Goal: Task Accomplishment & Management: Complete application form

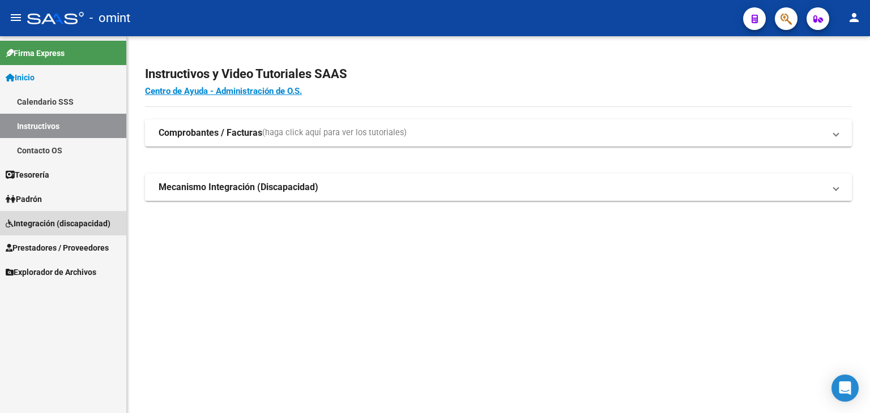
click at [46, 223] on span "Integración (discapacidad)" at bounding box center [58, 223] width 105 height 12
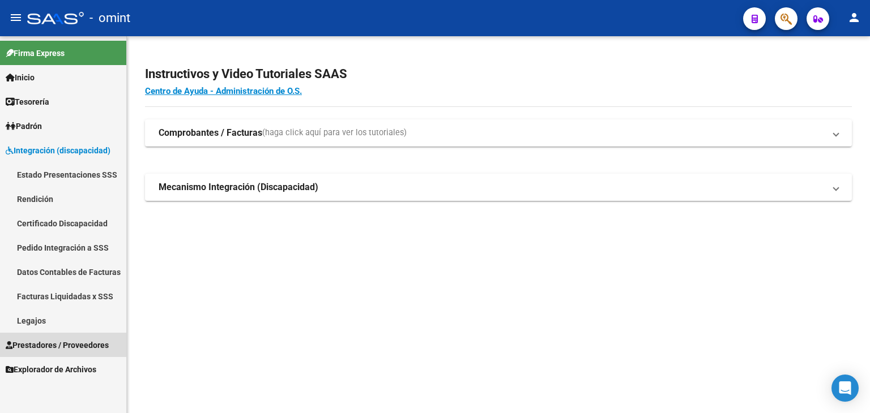
click at [44, 340] on span "Prestadores / Proveedores" at bounding box center [57, 345] width 103 height 12
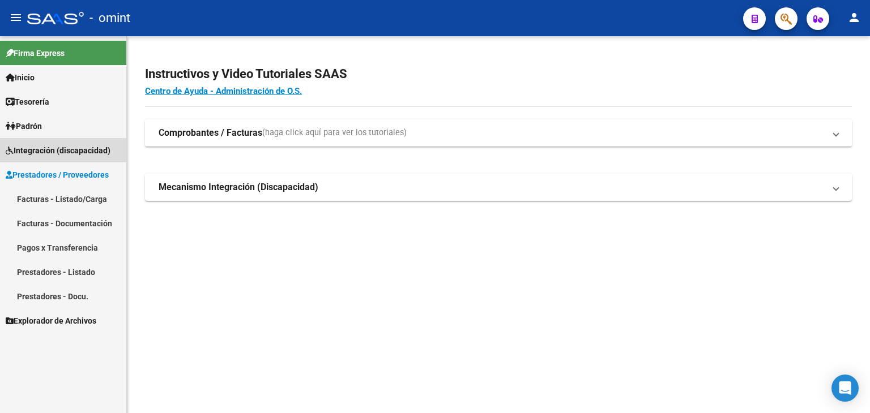
click at [15, 150] on span "Integración (discapacidad)" at bounding box center [58, 150] width 105 height 12
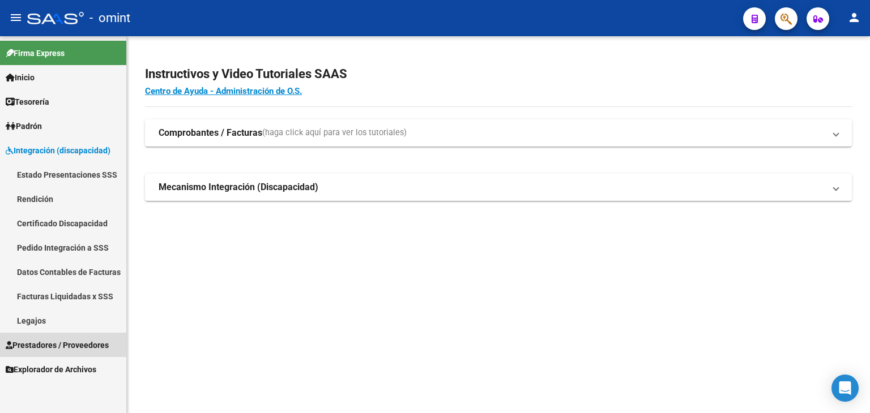
click at [44, 341] on span "Prestadores / Proveedores" at bounding box center [57, 345] width 103 height 12
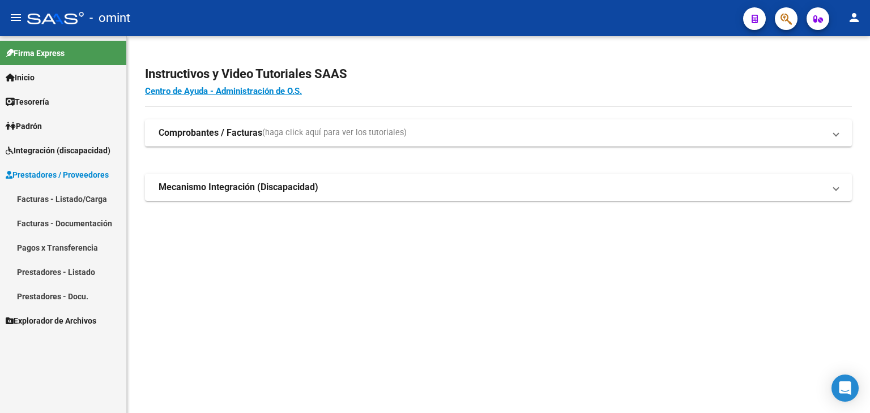
click at [45, 200] on link "Facturas - Listado/Carga" at bounding box center [63, 199] width 126 height 24
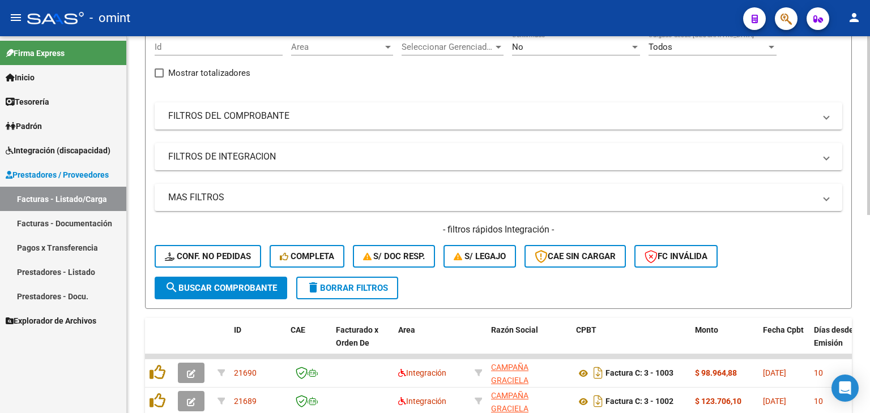
scroll to position [113, 0]
click at [330, 283] on span "delete Borrar Filtros" at bounding box center [347, 288] width 82 height 10
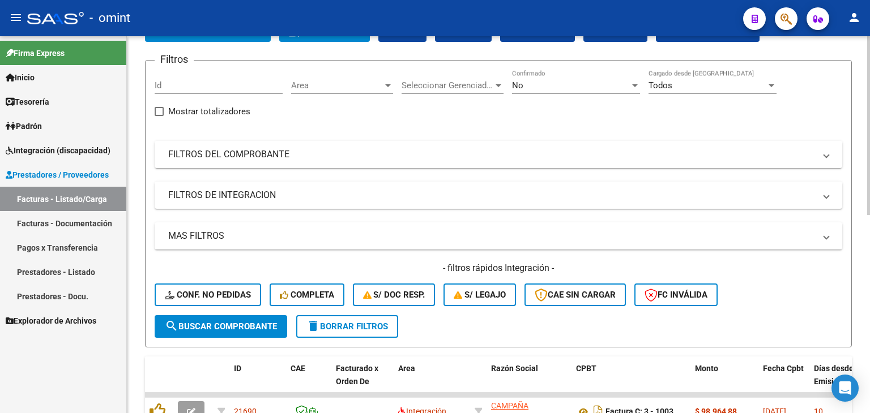
scroll to position [57, 0]
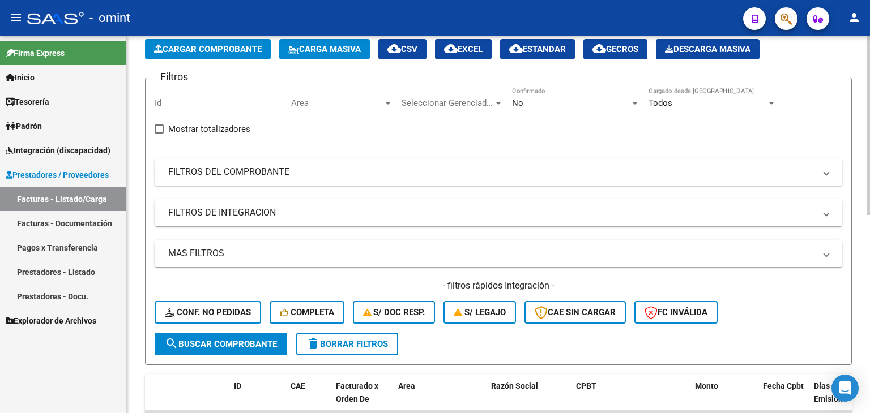
click at [236, 175] on mat-panel-title "FILTROS DEL COMPROBANTE" at bounding box center [491, 172] width 647 height 12
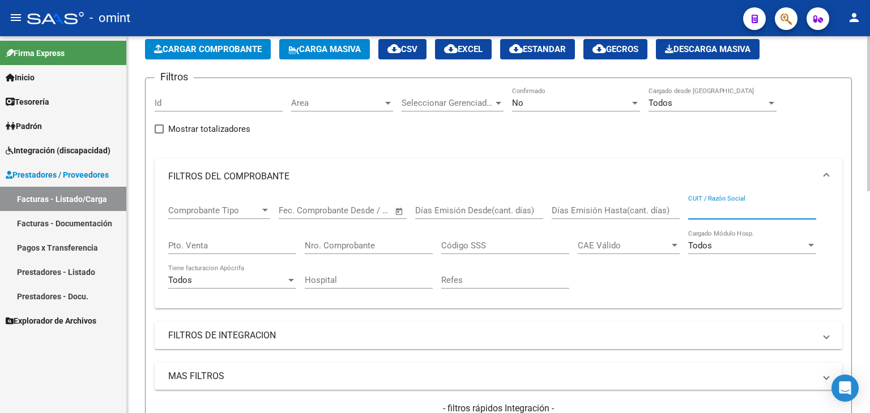
click at [707, 212] on input "CUIT / Razón Social" at bounding box center [752, 211] width 128 height 10
paste input "30714637556"
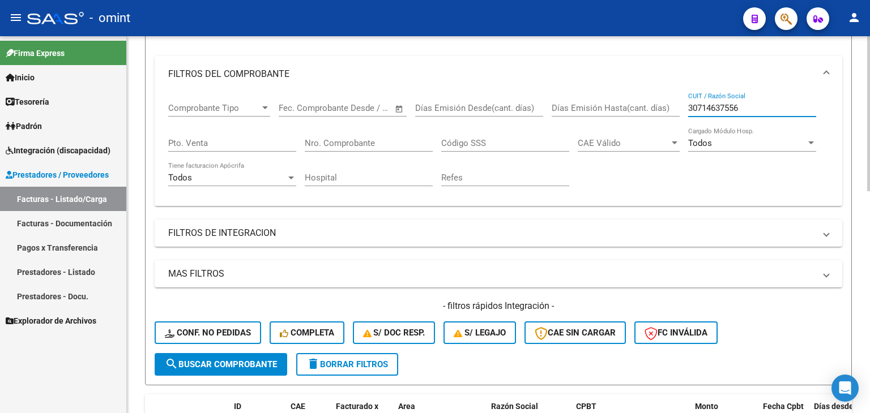
scroll to position [170, 0]
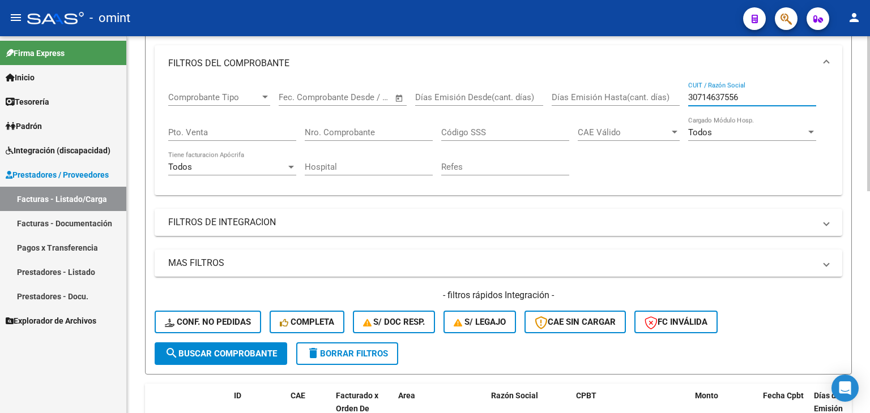
click at [229, 352] on span "search Buscar Comprobante" at bounding box center [221, 354] width 112 height 10
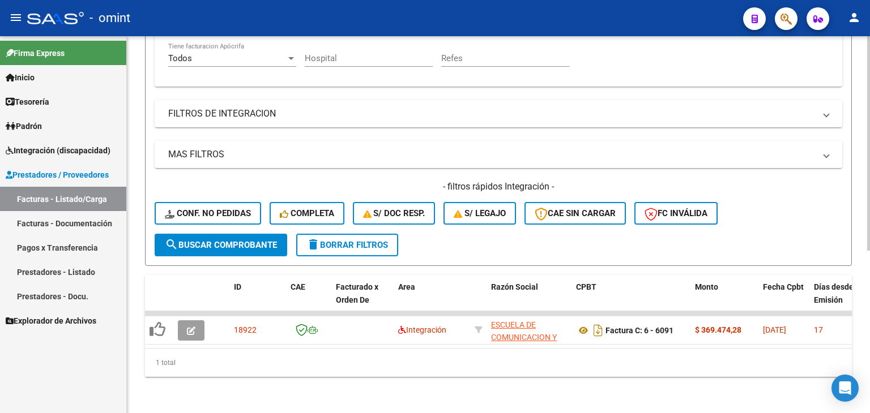
scroll to position [286, 0]
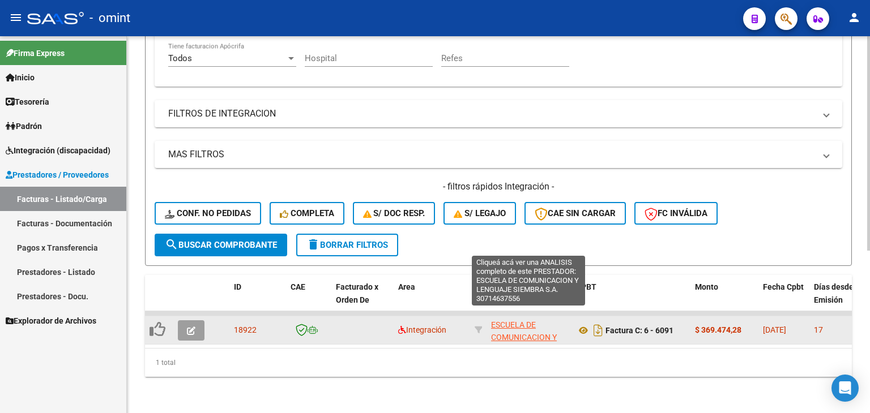
click at [520, 322] on span "ESCUELA DE COMUNICACION Y LENGUAJE SIEMBRA S.A." at bounding box center [528, 344] width 75 height 48
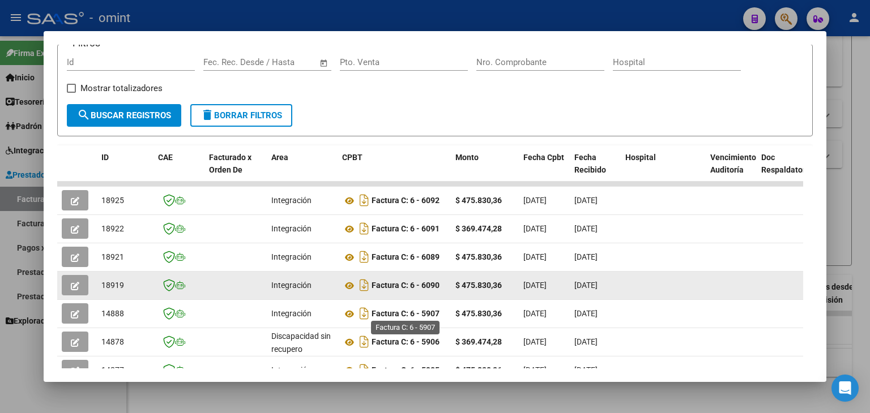
scroll to position [170, 0]
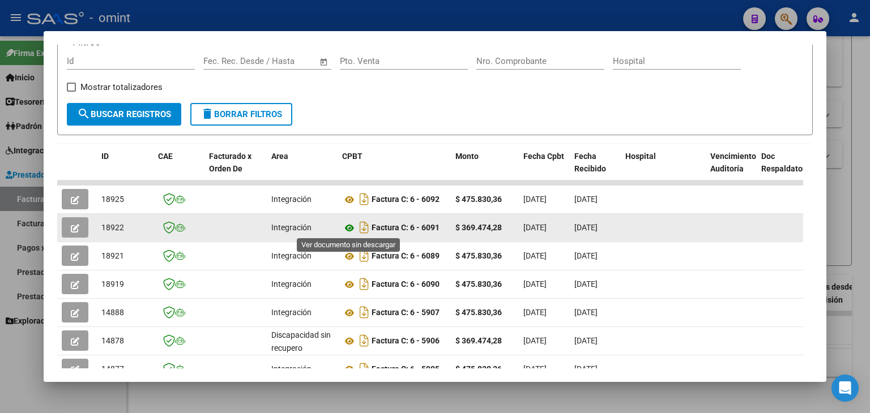
click at [348, 226] on icon at bounding box center [349, 228] width 15 height 14
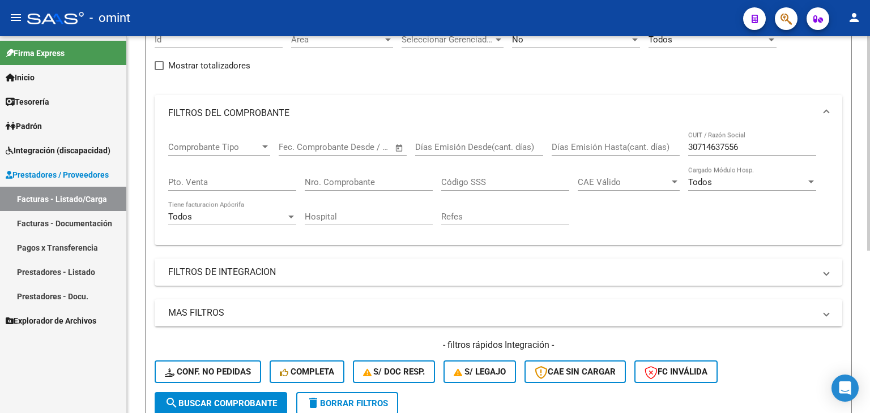
scroll to position [116, 0]
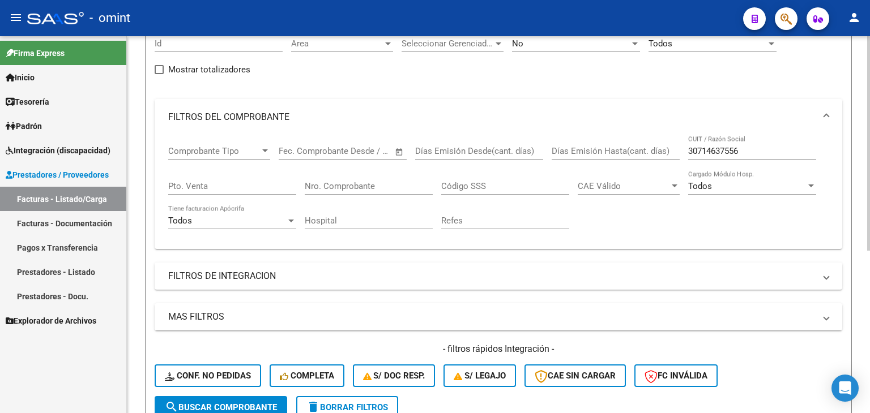
click at [715, 148] on input "30714637556" at bounding box center [752, 151] width 128 height 10
paste input "696592329"
type input "30696592329"
click at [211, 403] on span "search Buscar Comprobante" at bounding box center [221, 408] width 112 height 10
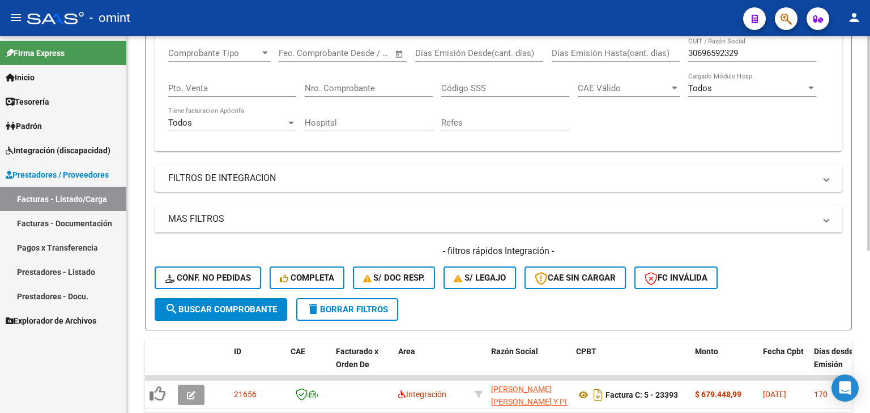
scroll to position [286, 0]
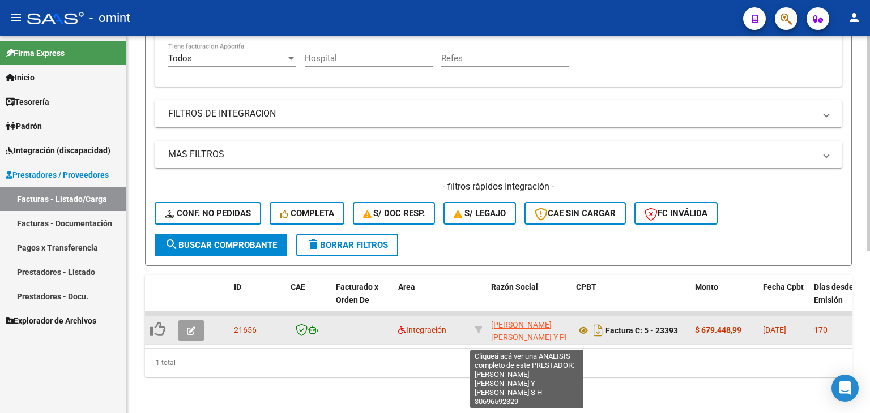
click at [506, 320] on span "[PERSON_NAME] [PERSON_NAME] Y PI [PERSON_NAME]" at bounding box center [529, 337] width 76 height 35
type textarea "30696592329"
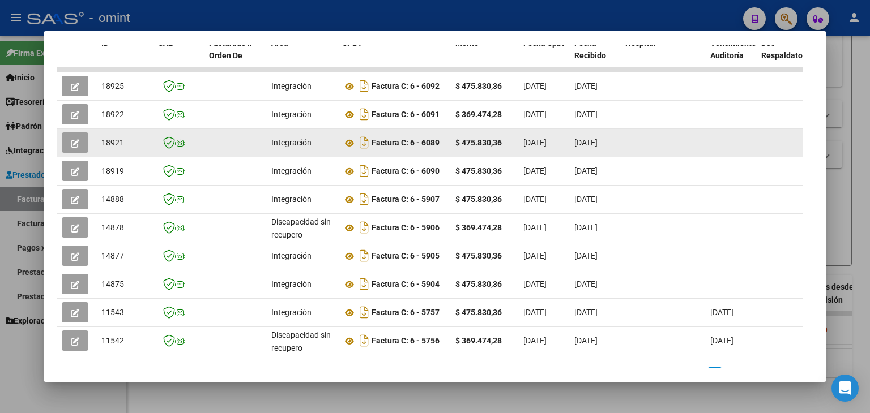
scroll to position [333, 0]
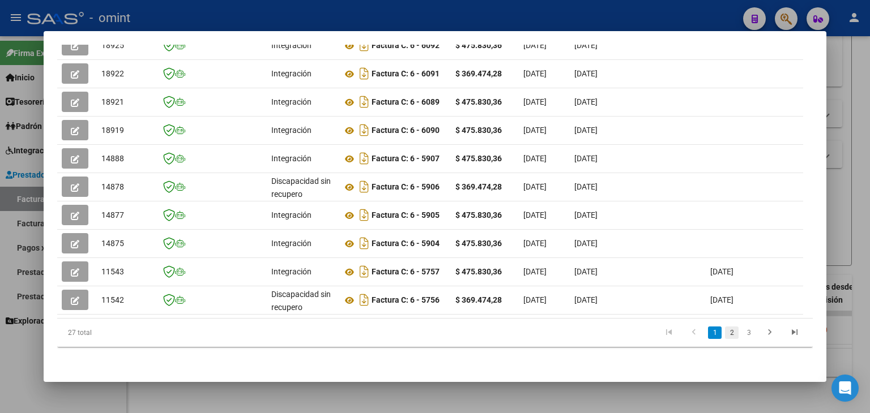
click at [725, 331] on link "2" at bounding box center [732, 333] width 14 height 12
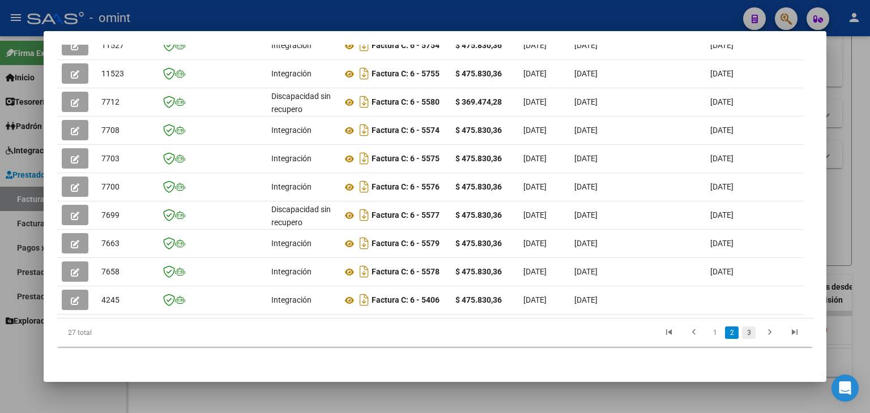
click at [742, 336] on link "3" at bounding box center [749, 333] width 14 height 12
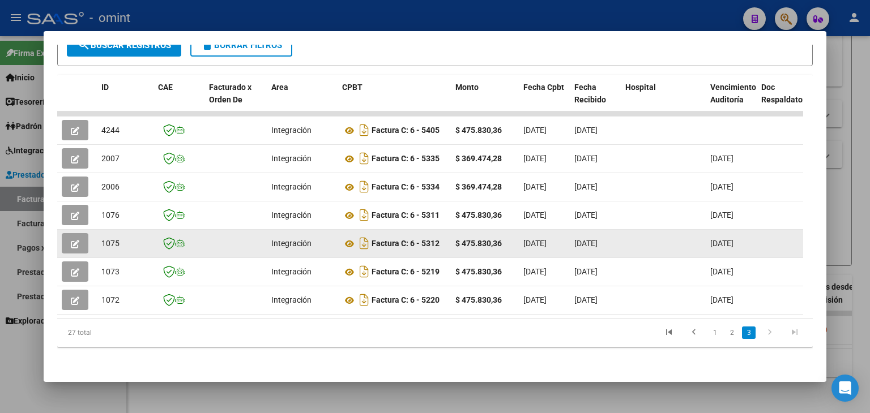
scroll to position [247, 0]
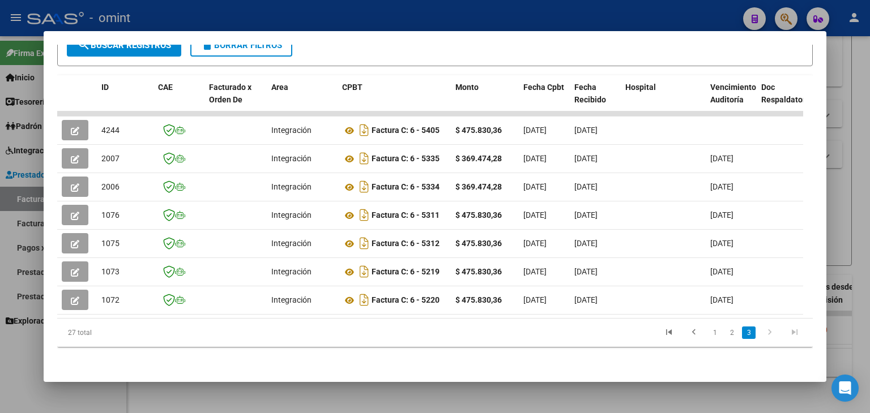
click at [762, 333] on icon "go to next page" at bounding box center [769, 334] width 15 height 14
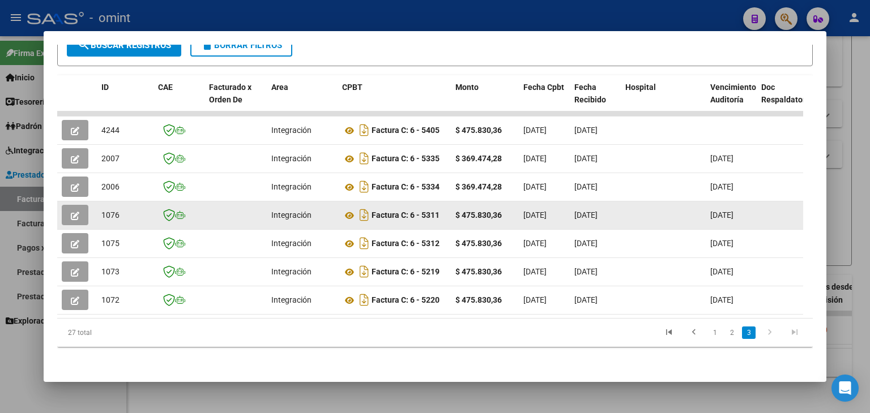
scroll to position [134, 0]
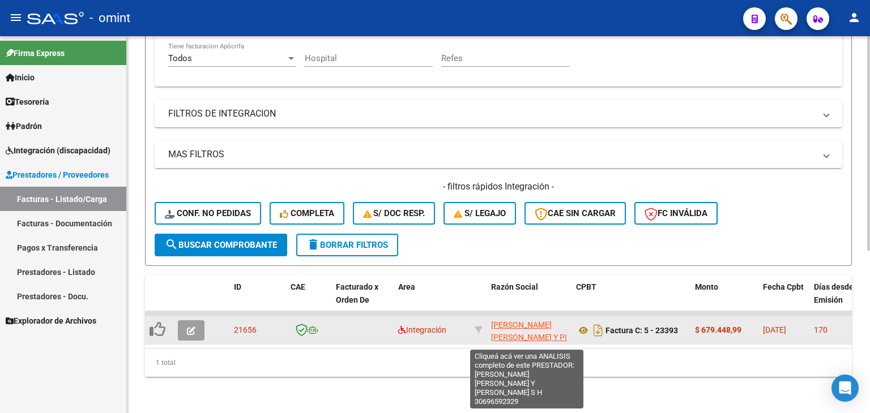
click at [508, 327] on span "[PERSON_NAME] [PERSON_NAME] Y PI [PERSON_NAME]" at bounding box center [529, 337] width 76 height 35
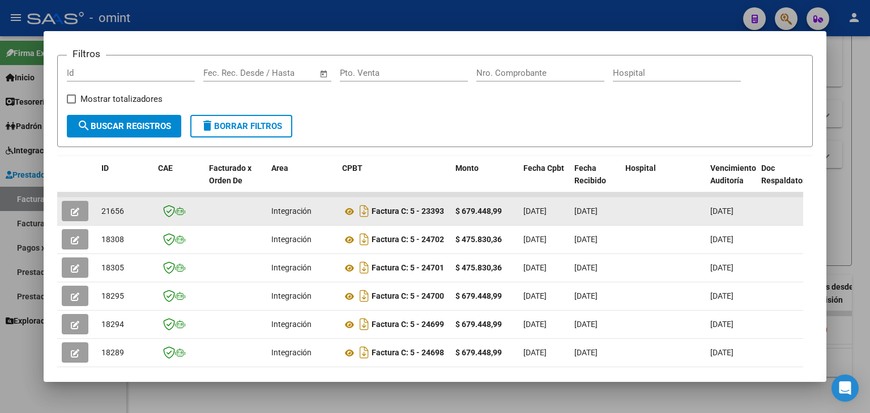
scroll to position [173, 0]
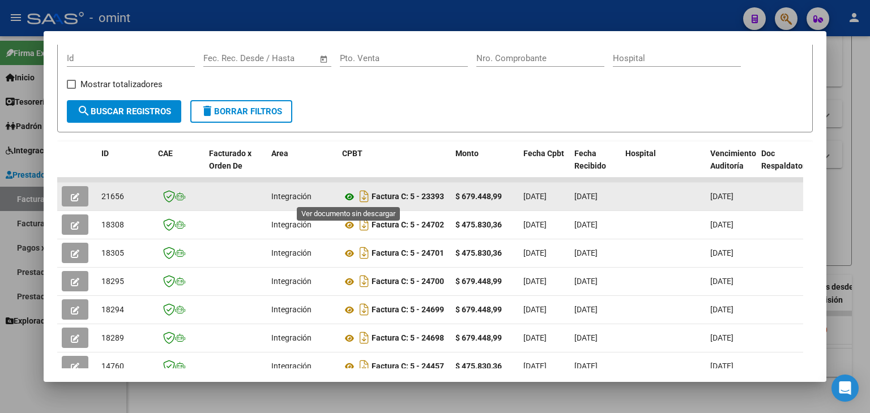
click at [345, 196] on icon at bounding box center [349, 197] width 15 height 14
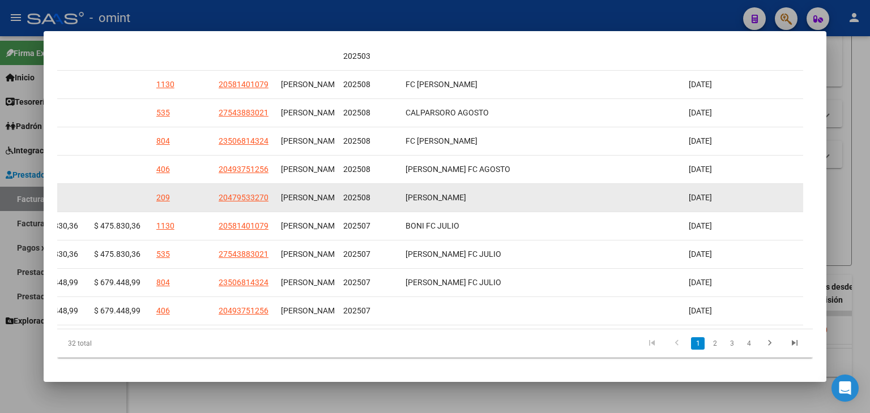
scroll to position [333, 0]
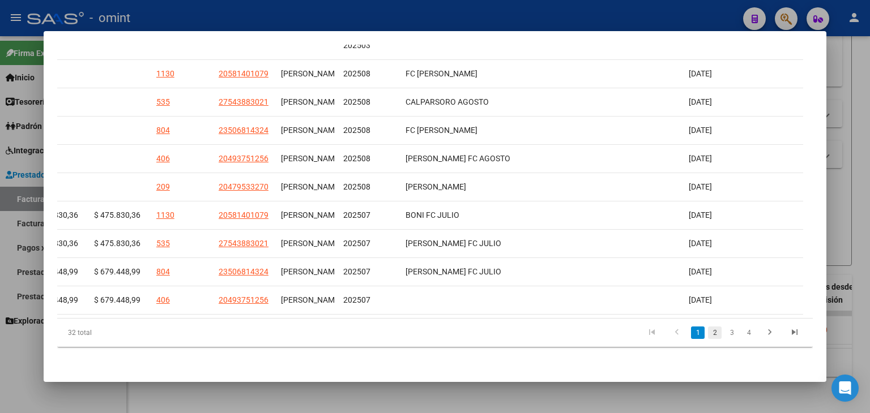
click at [709, 332] on link "2" at bounding box center [715, 333] width 14 height 12
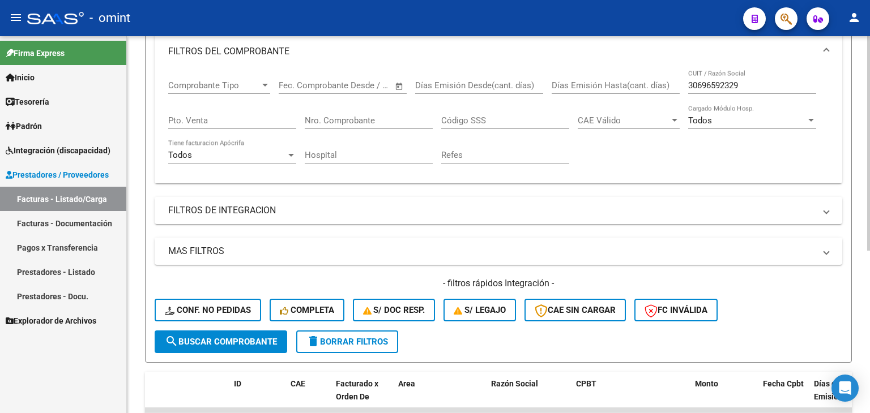
scroll to position [173, 0]
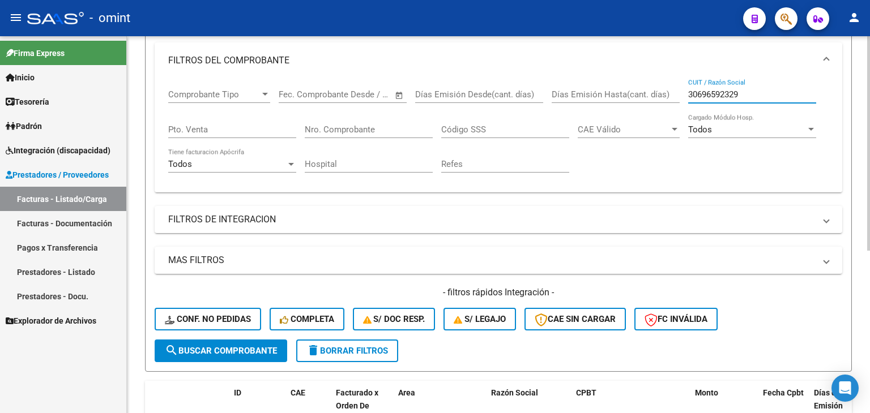
click at [698, 95] on input "30696592329" at bounding box center [752, 94] width 128 height 10
paste input "20273251007"
type input "20273251007"
click at [238, 343] on button "search Buscar Comprobante" at bounding box center [221, 351] width 132 height 23
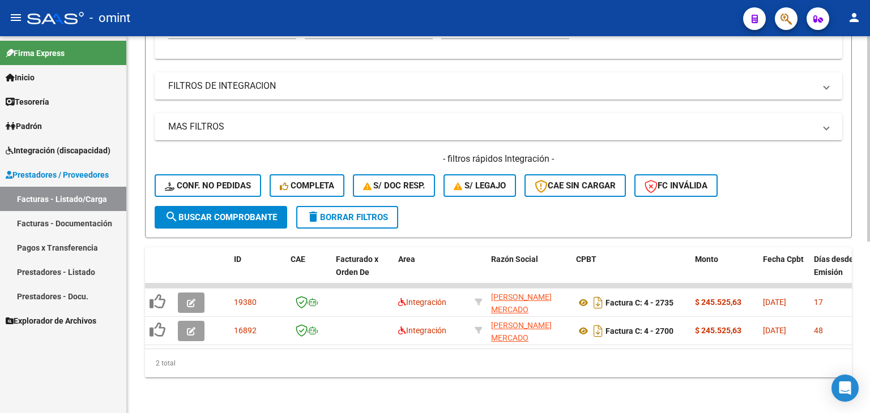
scroll to position [314, 0]
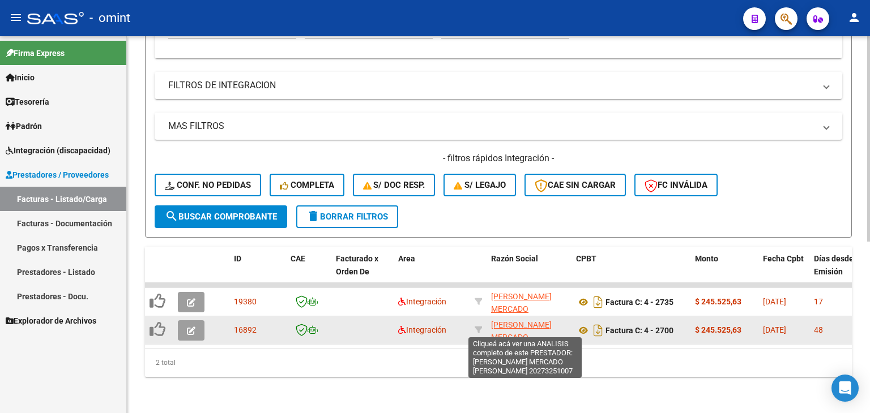
click at [529, 327] on span "[PERSON_NAME] MERCADO [PERSON_NAME]" at bounding box center [521, 337] width 61 height 35
type textarea "20273251007"
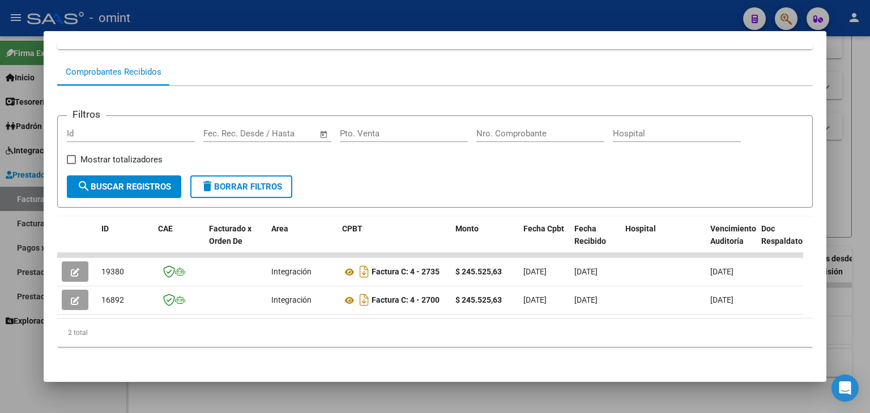
scroll to position [106, 0]
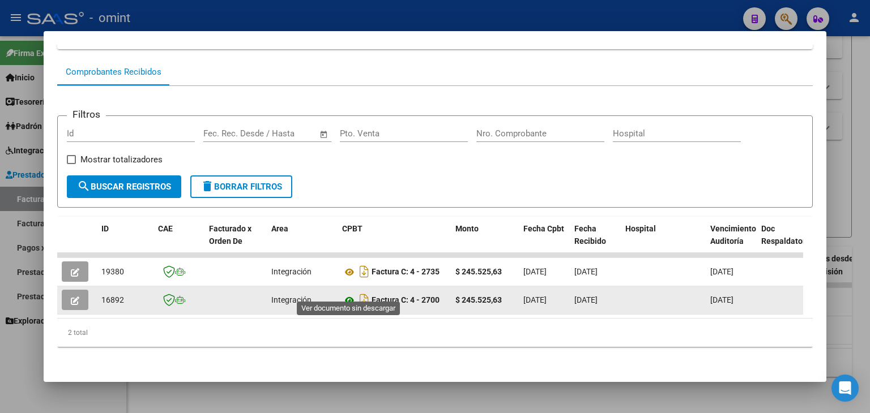
click at [349, 294] on icon at bounding box center [349, 301] width 15 height 14
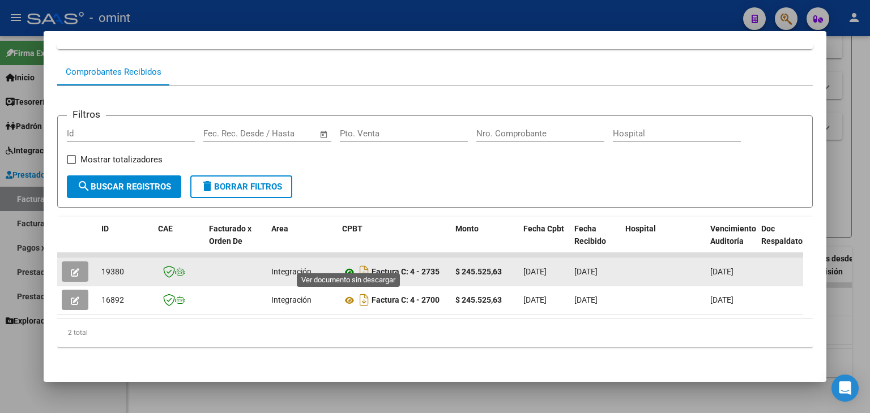
click at [349, 266] on icon at bounding box center [349, 273] width 15 height 14
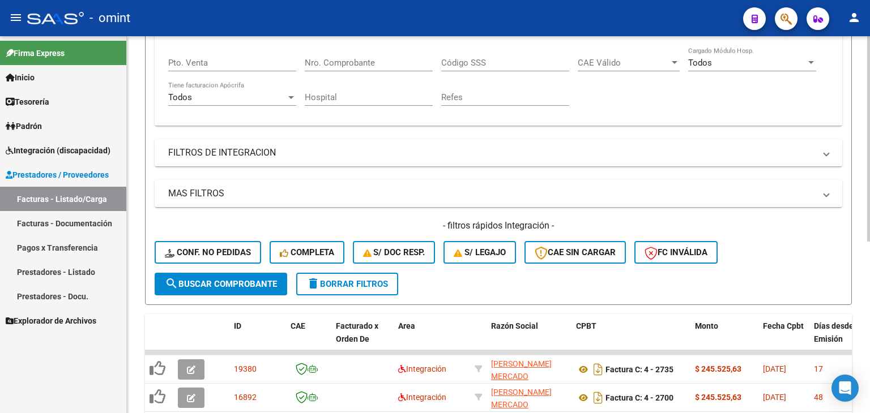
scroll to position [144, 0]
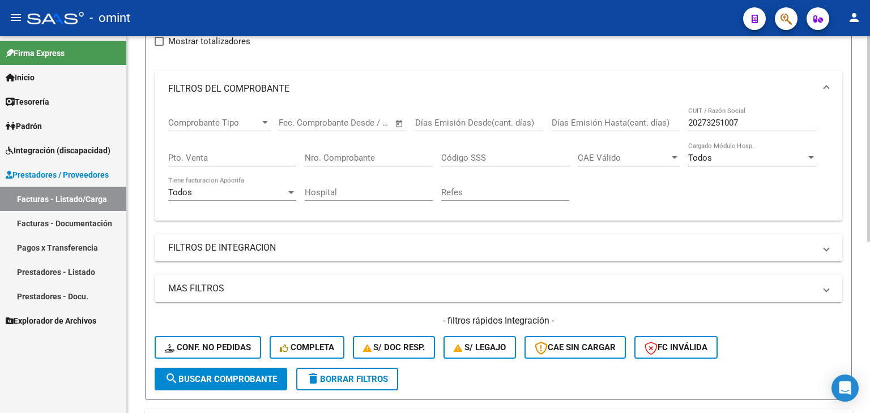
click at [717, 120] on input "20273251007" at bounding box center [752, 123] width 128 height 10
paste input "30696592329"
type input "30696592329"
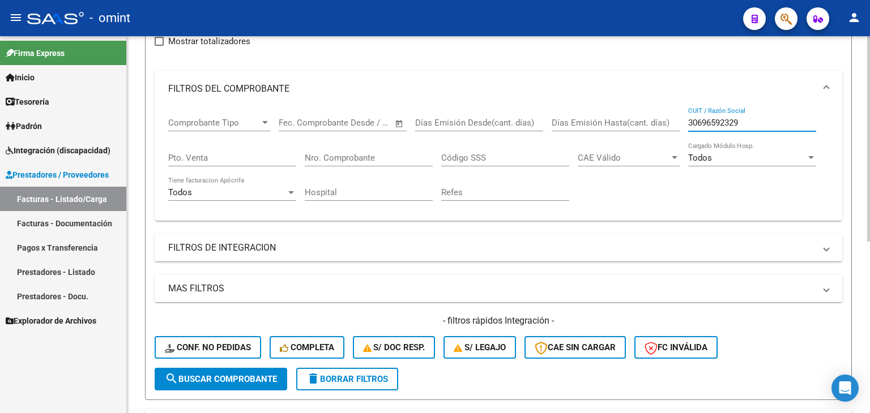
click at [218, 380] on span "search Buscar Comprobante" at bounding box center [221, 379] width 112 height 10
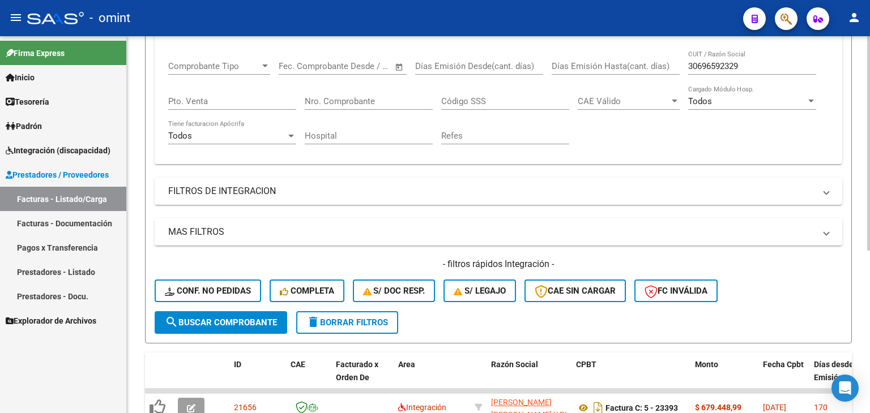
scroll to position [286, 0]
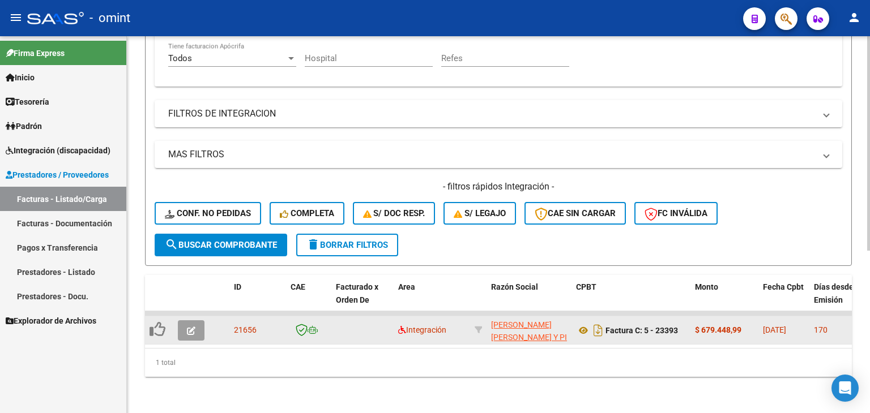
click at [521, 320] on app-link-go-to "[PERSON_NAME] [PERSON_NAME] Y PI [PERSON_NAME]" at bounding box center [529, 338] width 76 height 38
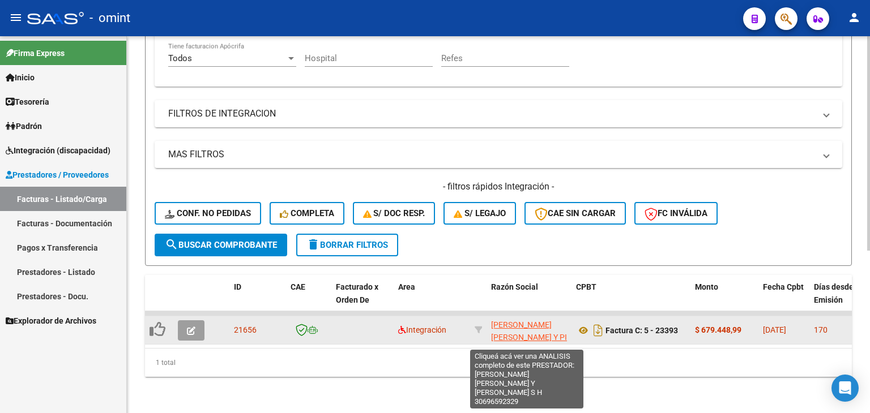
click at [505, 320] on span "[PERSON_NAME] [PERSON_NAME] Y PI [PERSON_NAME]" at bounding box center [529, 337] width 76 height 35
type textarea "30696592329"
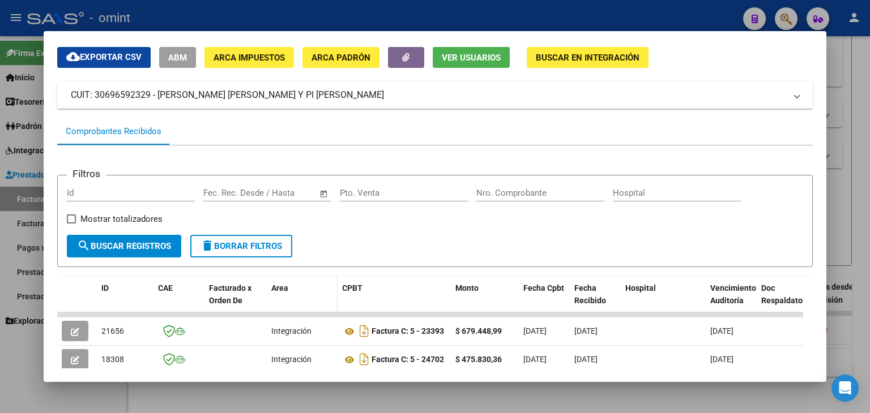
scroll to position [170, 0]
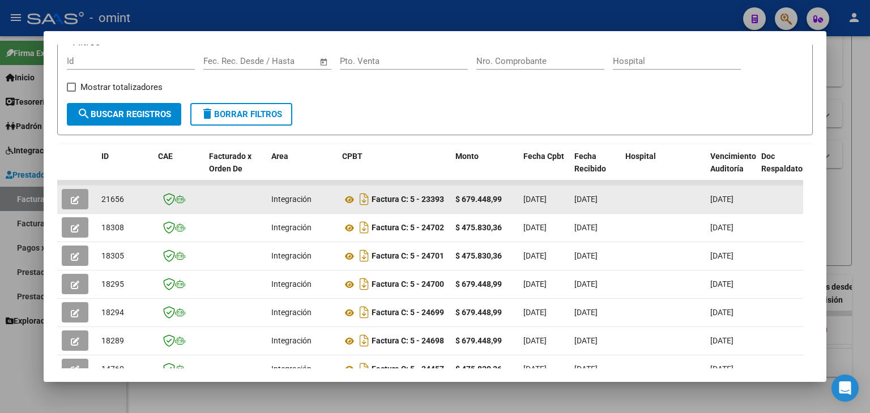
click at [67, 198] on button "button" at bounding box center [75, 199] width 27 height 20
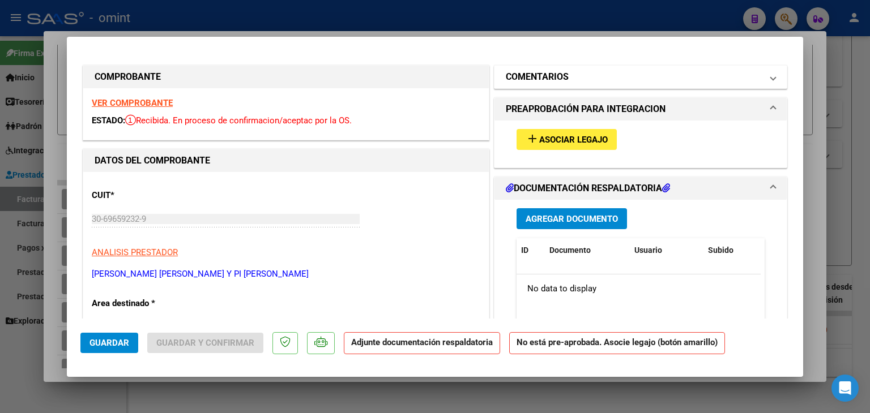
click at [546, 75] on h1 "COMENTARIOS" at bounding box center [537, 77] width 63 height 14
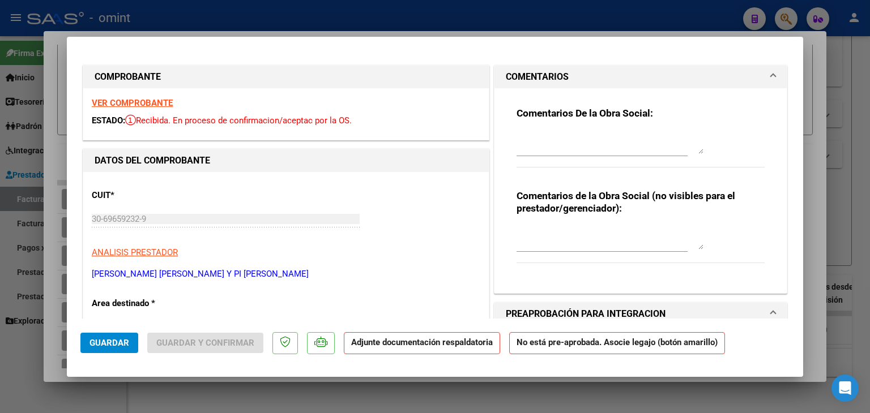
click at [539, 144] on textarea at bounding box center [609, 142] width 187 height 23
paste textarea "30696592329"
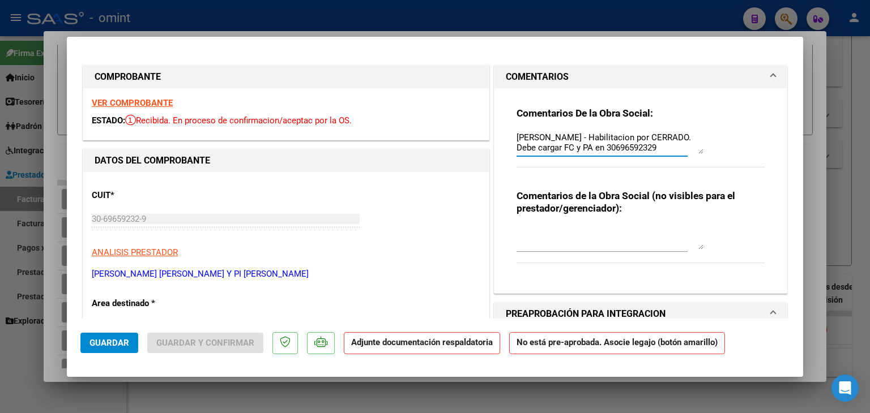
click at [632, 150] on textarea "[PERSON_NAME] - Habilitacion por CERRADO. Debe cargar FC y PA en 30696592329" at bounding box center [609, 142] width 187 height 23
drag, startPoint x: 652, startPoint y: 148, endPoint x: 591, endPoint y: 147, distance: 60.6
click at [591, 147] on textarea "[PERSON_NAME] - Habilitacion por CERRADO. Debe cargar FC y PA en 30696592329" at bounding box center [609, 142] width 187 height 23
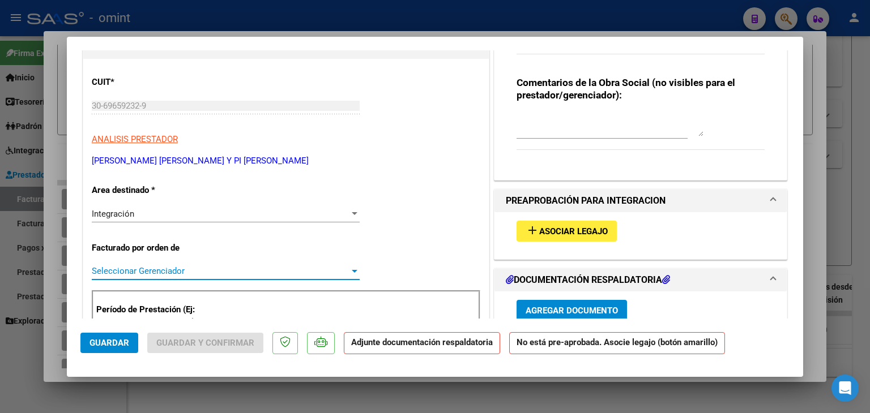
click at [139, 272] on span "Seleccionar Gerenciador" at bounding box center [221, 271] width 258 height 10
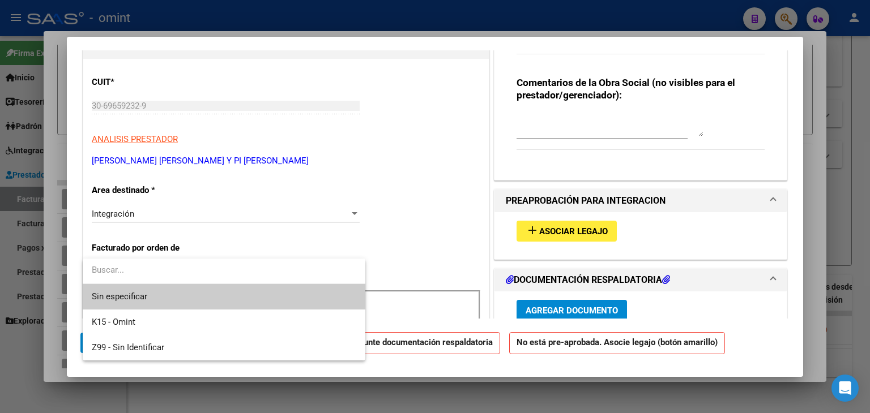
click at [139, 221] on div at bounding box center [435, 206] width 870 height 413
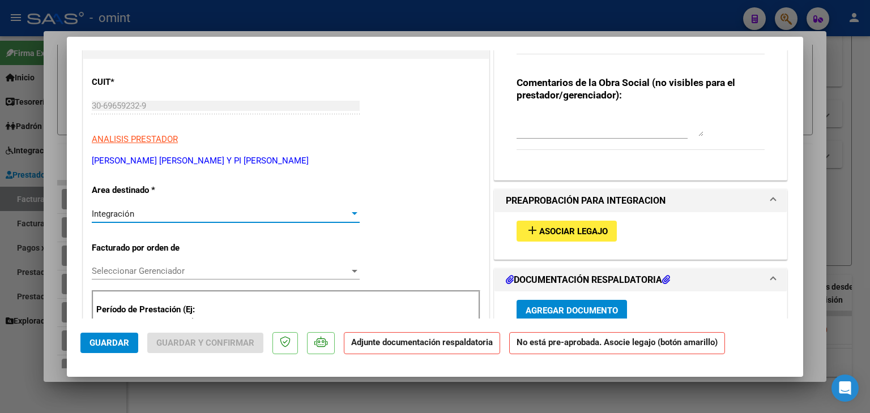
click at [133, 212] on span "Integración" at bounding box center [113, 214] width 42 height 10
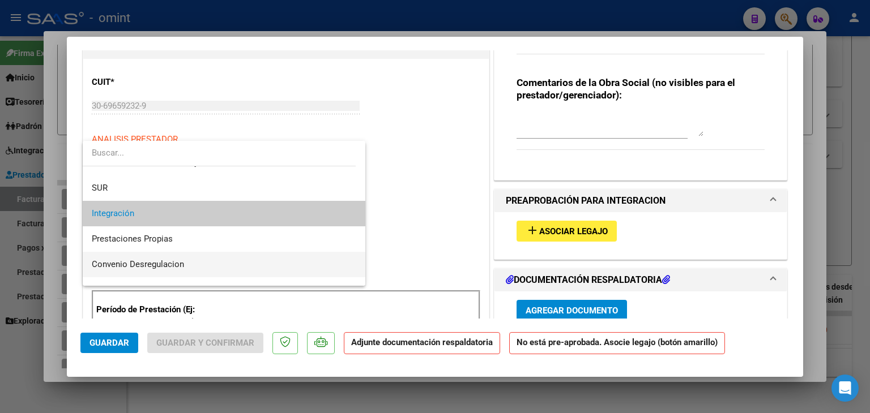
scroll to position [110, 0]
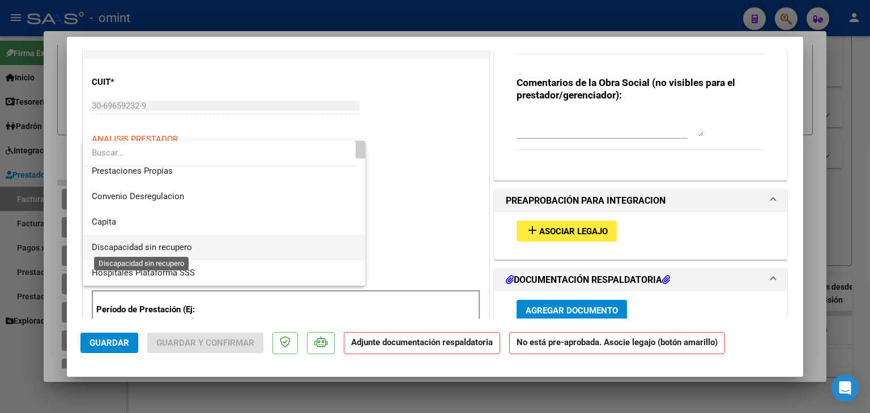
click at [132, 239] on span "Discapacidad sin recupero" at bounding box center [224, 247] width 264 height 25
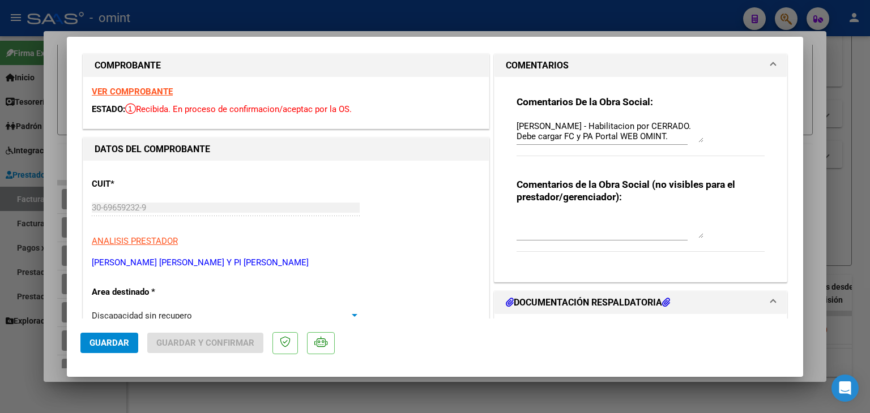
scroll to position [0, 0]
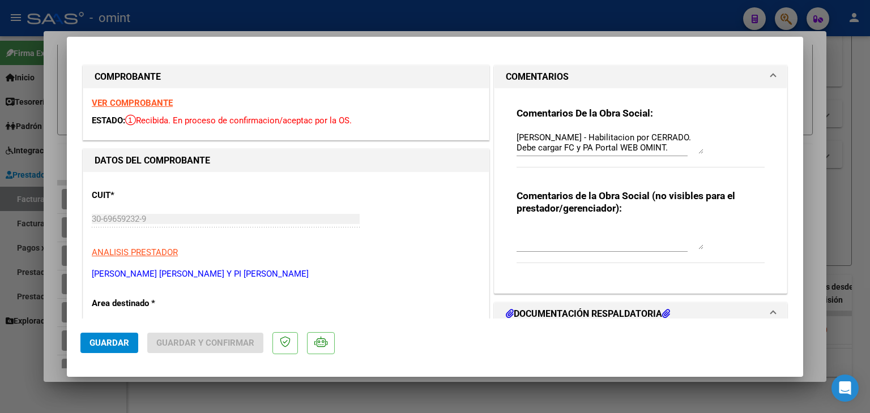
click at [577, 136] on textarea "[PERSON_NAME] - Habilitacion por CERRADO. Debe cargar FC y PA Portal WEB OMINT." at bounding box center [609, 142] width 187 height 23
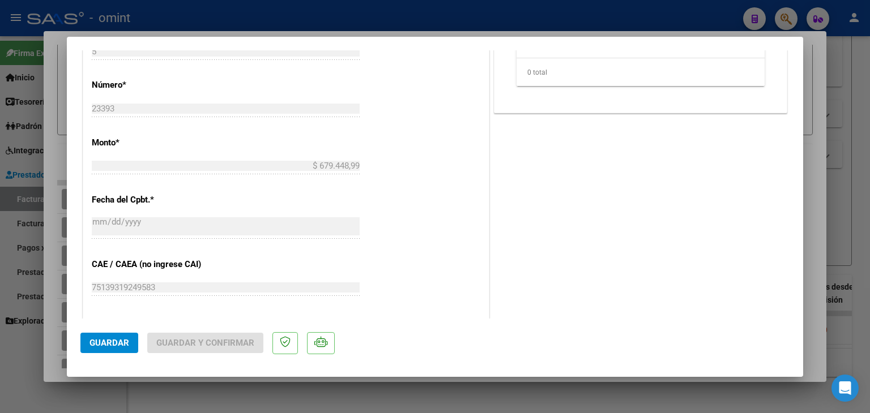
scroll to position [453, 0]
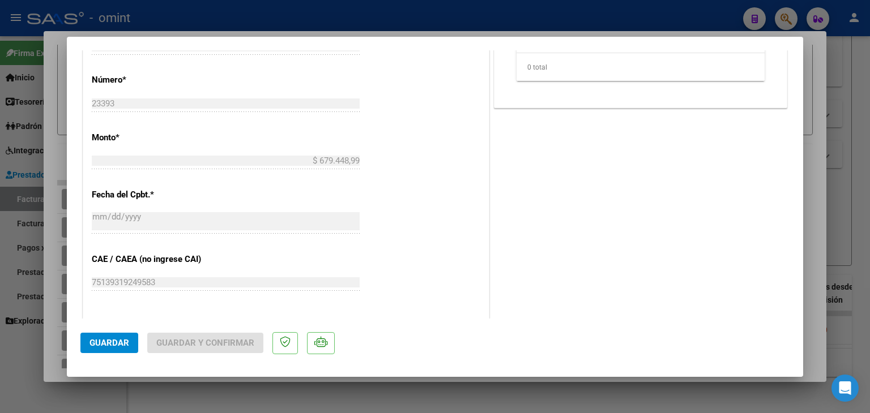
type textarea "[PERSON_NAME] - Socia sin obra social. Habilitación por CERRADO. Debe cargar FC…"
click at [99, 344] on span "Guardar" at bounding box center [109, 343] width 40 height 10
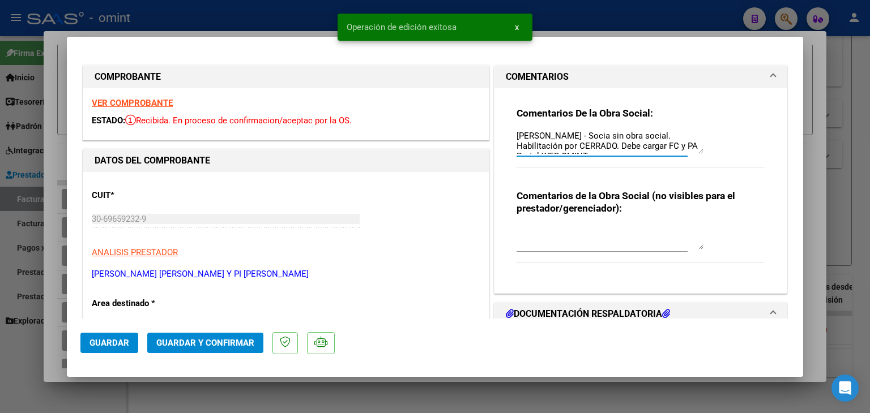
scroll to position [0, 0]
drag, startPoint x: 602, startPoint y: 148, endPoint x: 509, endPoint y: 135, distance: 94.3
click at [509, 135] on div "Comentarios De la Obra Social: [PERSON_NAME] - Socia sin obra social. Habilitac…" at bounding box center [640, 186] width 265 height 196
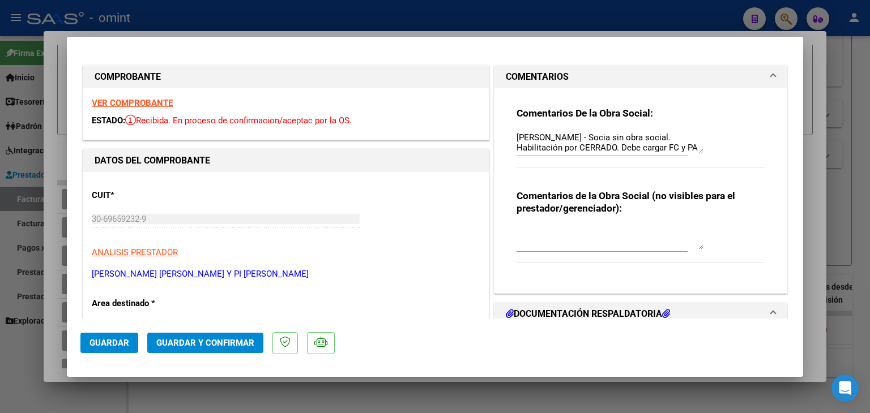
click at [342, 137] on div "VER COMPROBANTE ESTADO: Recibida. En proceso de confirmacion/aceptac por la OS." at bounding box center [285, 114] width 405 height 52
type input "$ 0,00"
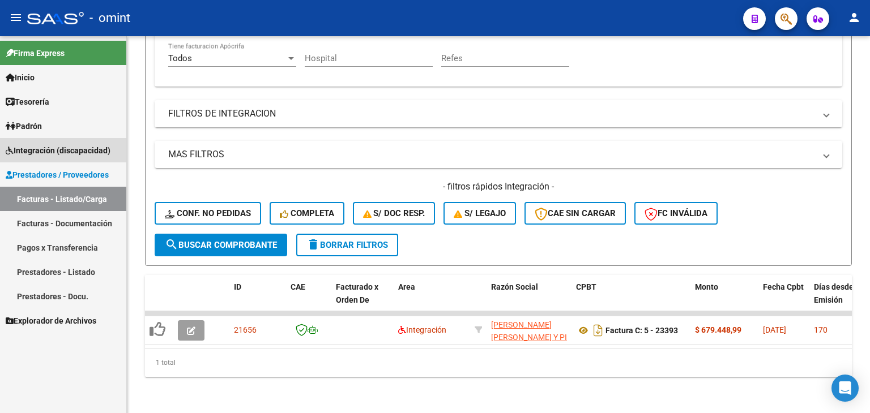
drag, startPoint x: 45, startPoint y: 146, endPoint x: 52, endPoint y: 177, distance: 32.5
click at [44, 146] on span "Integración (discapacidad)" at bounding box center [58, 150] width 105 height 12
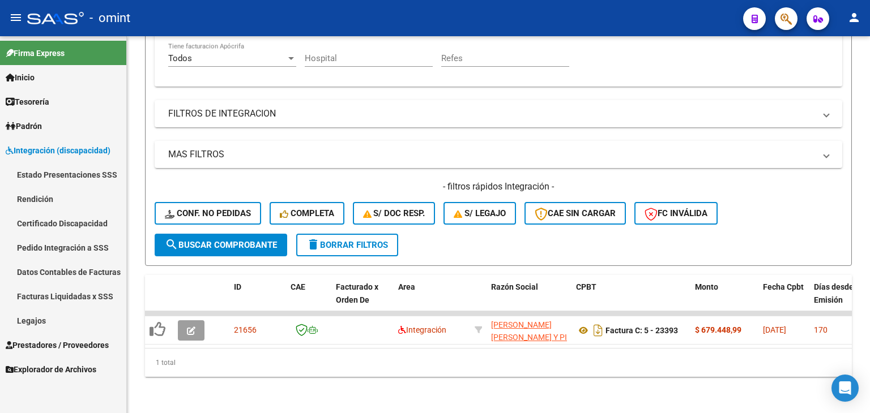
click at [43, 323] on link "Legajos" at bounding box center [63, 321] width 126 height 24
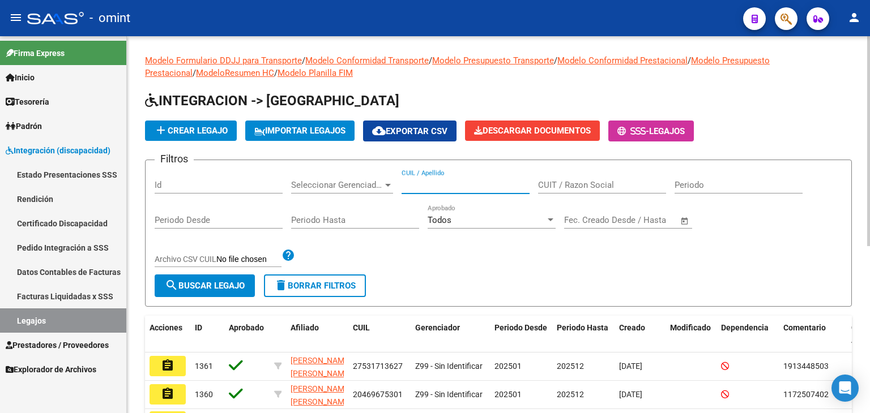
click at [419, 184] on input "CUIL / Apellido" at bounding box center [465, 185] width 128 height 10
paste input "23565806459"
type input "23565806459"
click at [210, 290] on button "search Buscar Legajo" at bounding box center [205, 286] width 100 height 23
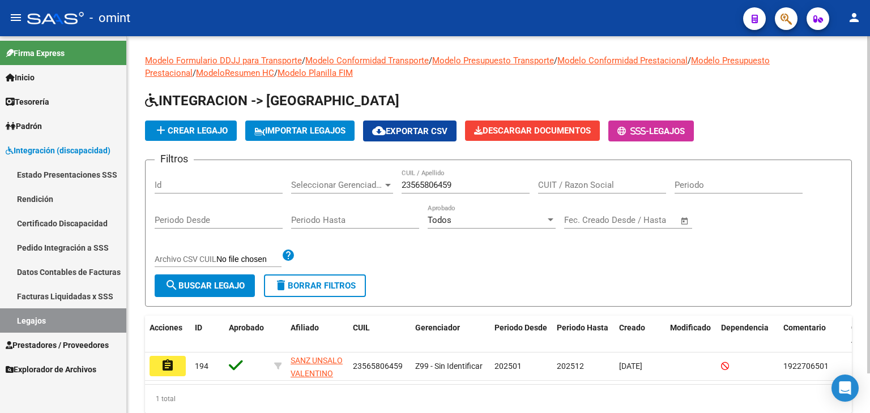
scroll to position [44, 0]
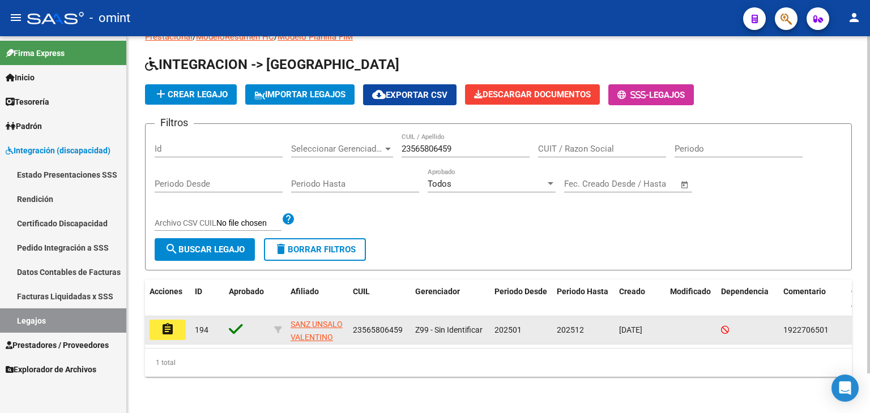
click at [168, 323] on mat-icon "assignment" at bounding box center [168, 330] width 14 height 14
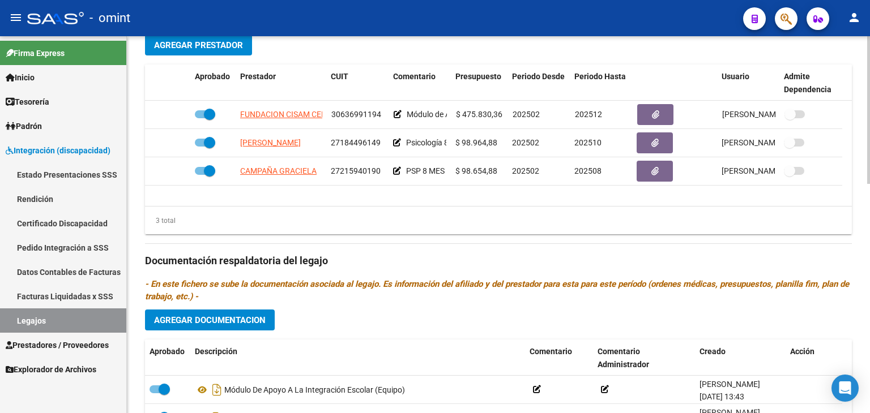
scroll to position [453, 0]
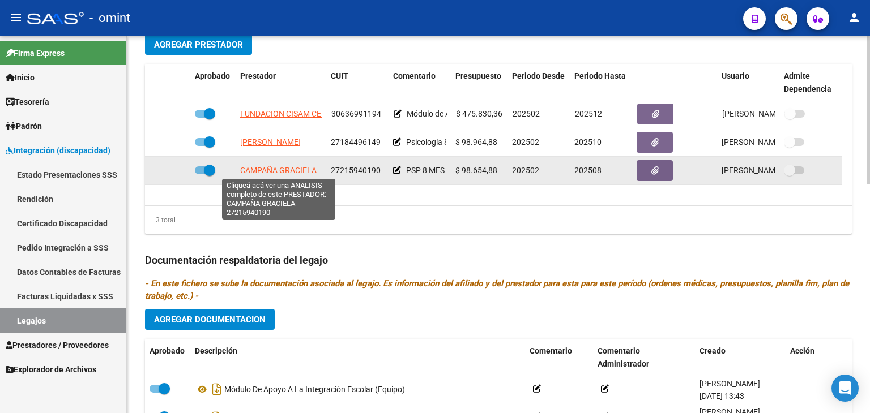
click at [265, 171] on span "CAMPAÑA GRACIELA" at bounding box center [278, 170] width 76 height 9
type textarea "27215940190"
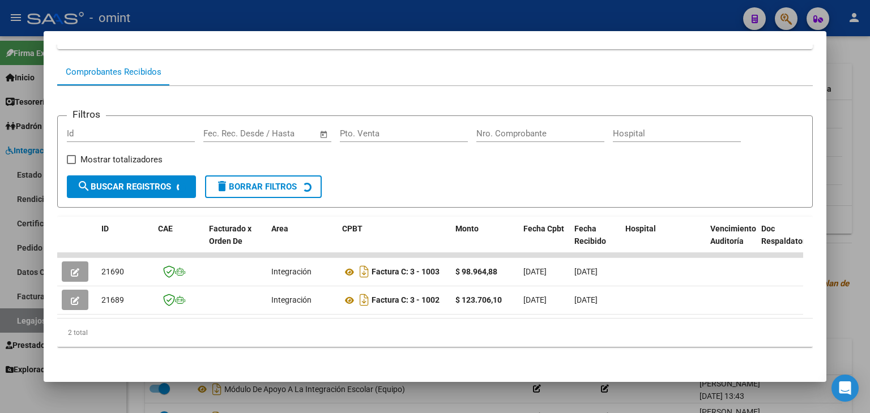
scroll to position [106, 0]
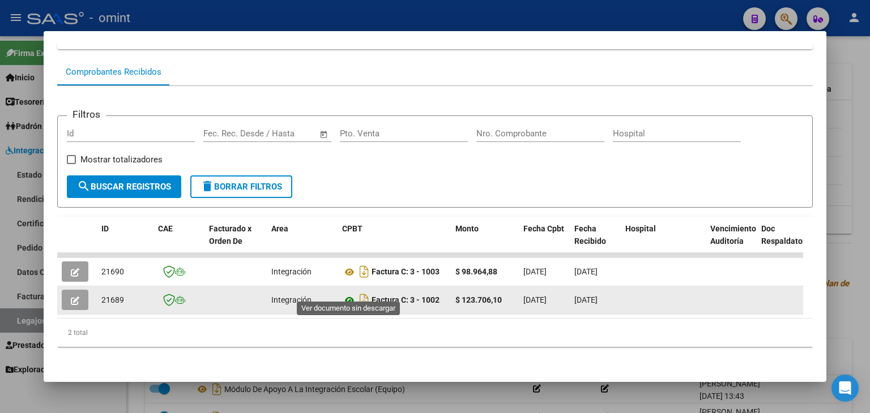
click at [350, 294] on icon at bounding box center [349, 301] width 15 height 14
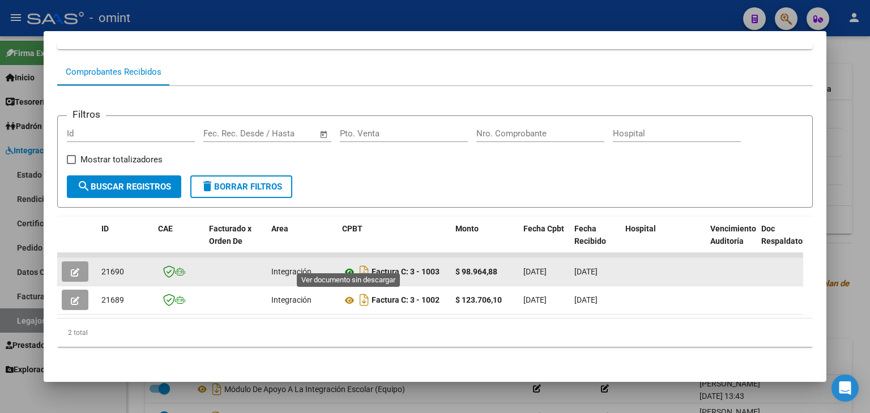
click at [344, 266] on icon at bounding box center [349, 273] width 15 height 14
click at [109, 267] on span "21690" at bounding box center [112, 271] width 23 height 9
copy span "21690"
click at [72, 268] on icon "button" at bounding box center [75, 272] width 8 height 8
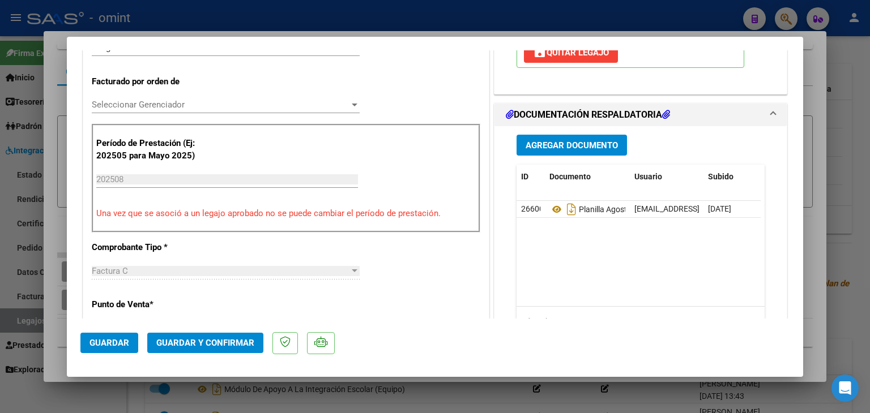
scroll to position [283, 0]
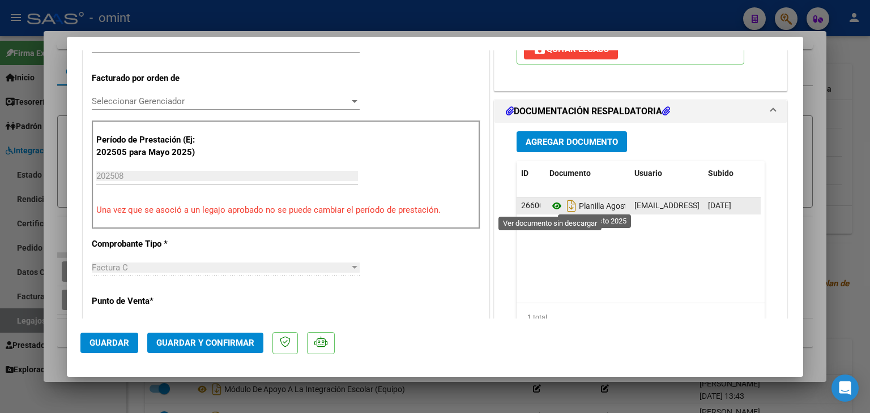
click at [549, 210] on icon at bounding box center [556, 206] width 15 height 14
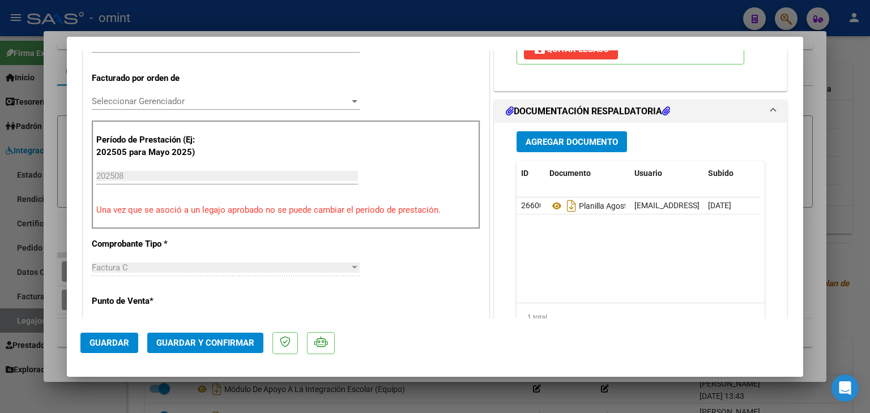
click at [122, 99] on span "Seleccionar Gerenciador" at bounding box center [221, 101] width 258 height 10
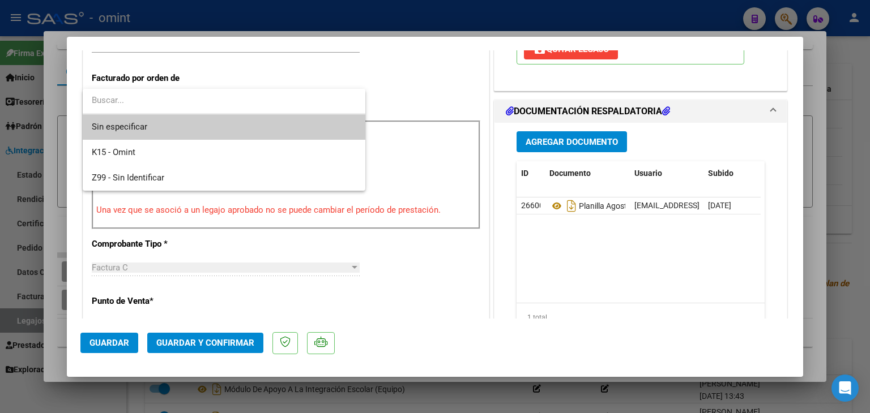
click at [129, 123] on span "Sin especificar" at bounding box center [224, 126] width 264 height 25
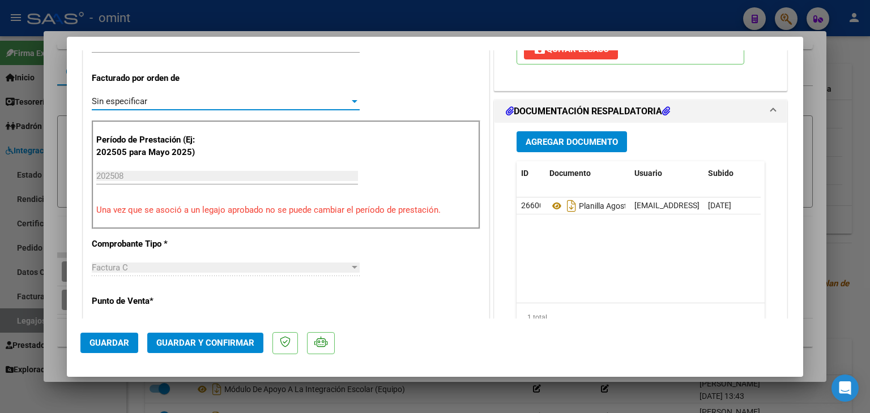
click at [217, 349] on button "Guardar y Confirmar" at bounding box center [205, 343] width 116 height 20
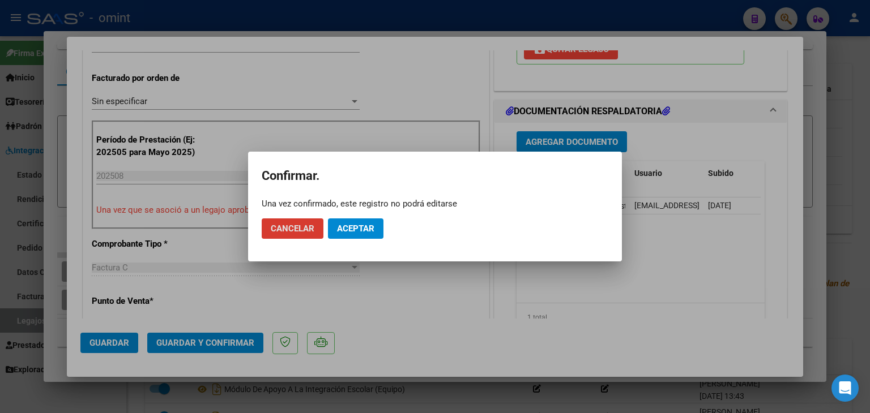
click at [365, 223] on button "Aceptar" at bounding box center [355, 229] width 55 height 20
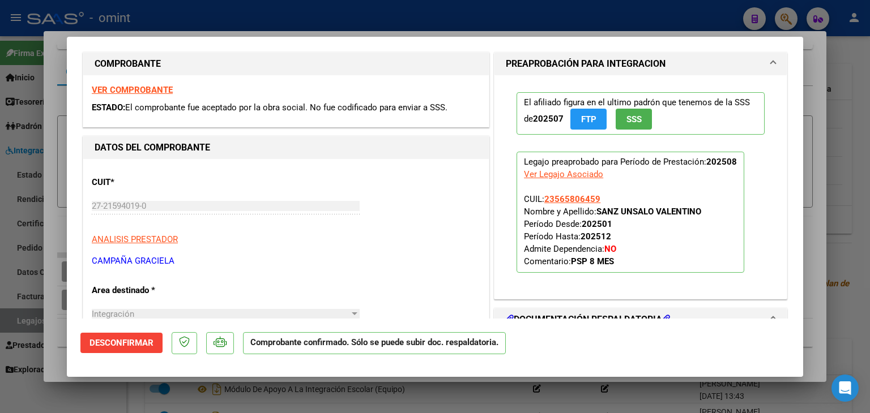
scroll to position [0, 0]
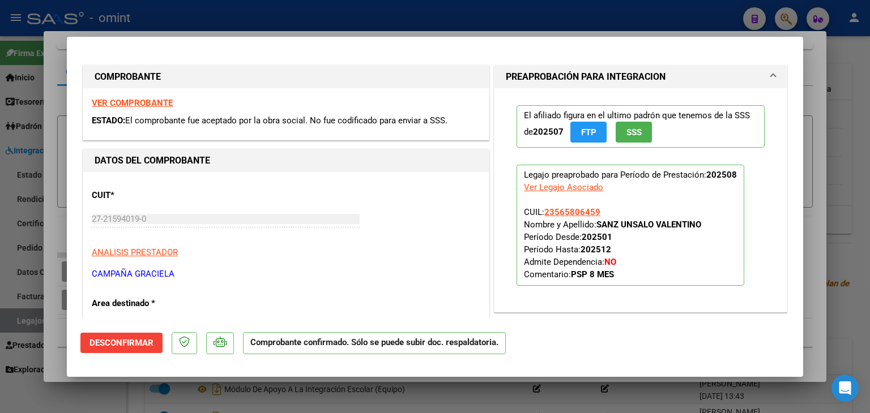
type input "$ 0,00"
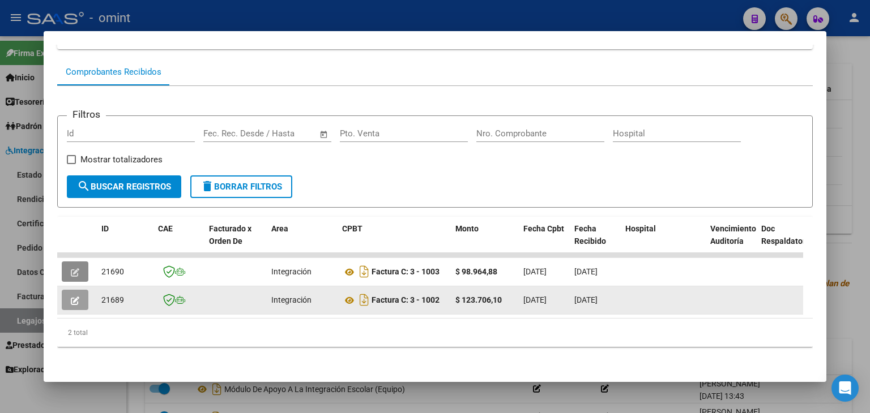
click at [80, 292] on button "button" at bounding box center [75, 300] width 27 height 20
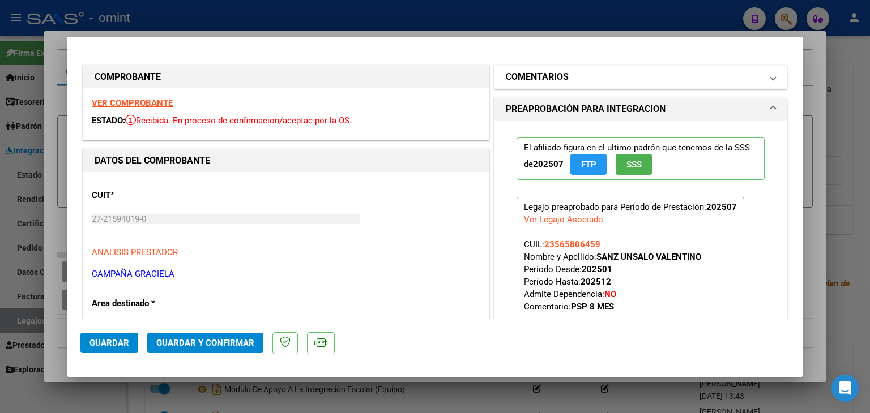
click at [532, 84] on mat-expansion-panel-header "COMENTARIOS" at bounding box center [640, 77] width 292 height 23
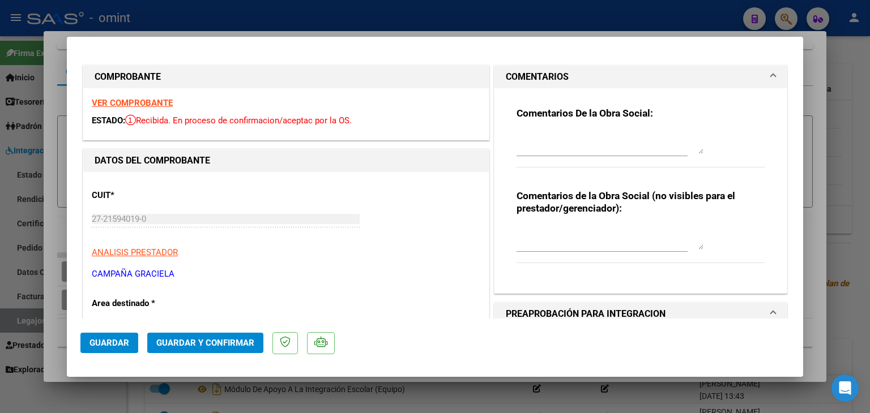
click at [532, 147] on textarea at bounding box center [609, 142] width 187 height 23
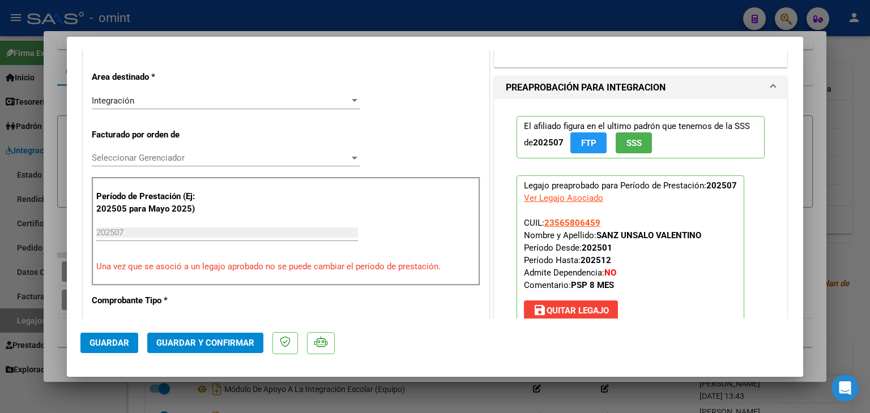
click at [133, 108] on div "Integración Seleccionar Area" at bounding box center [226, 100] width 268 height 17
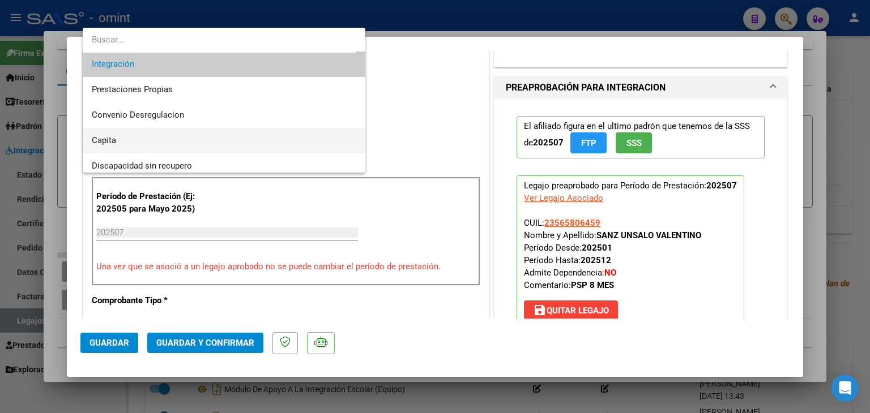
scroll to position [110, 0]
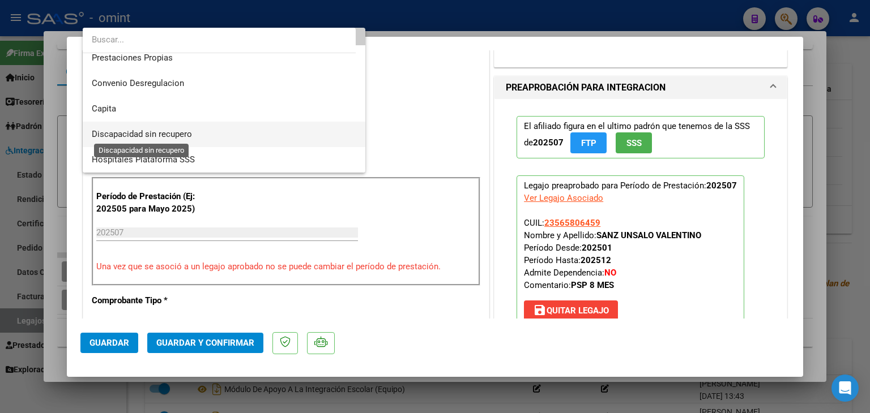
click at [134, 137] on span "Discapacidad sin recupero" at bounding box center [142, 134] width 100 height 10
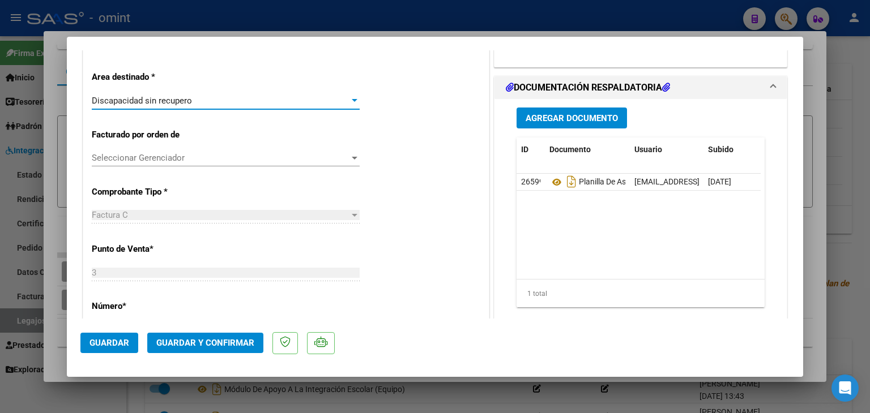
click at [135, 158] on span "Seleccionar Gerenciador" at bounding box center [221, 158] width 258 height 10
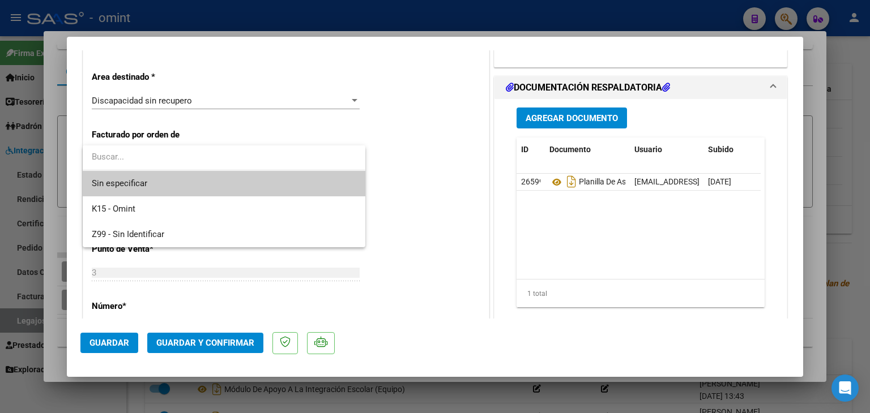
click at [136, 186] on span "Sin especificar" at bounding box center [224, 183] width 264 height 25
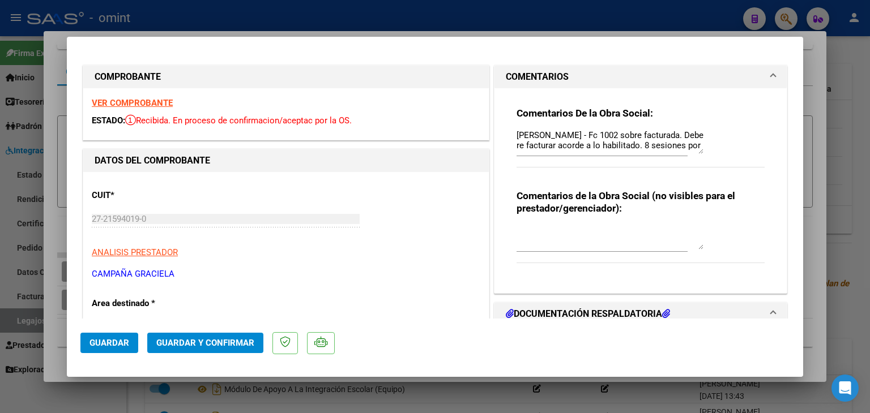
scroll to position [0, 0]
click at [571, 138] on textarea "[PERSON_NAME] - Fc 1002 sobre facturada. Debe re facturar acorde a lo habilitad…" at bounding box center [609, 142] width 187 height 23
type textarea "[PERSON_NAME]: Fc 1002 sobre facturada. Debe re facturar acorde a lo habilitado…"
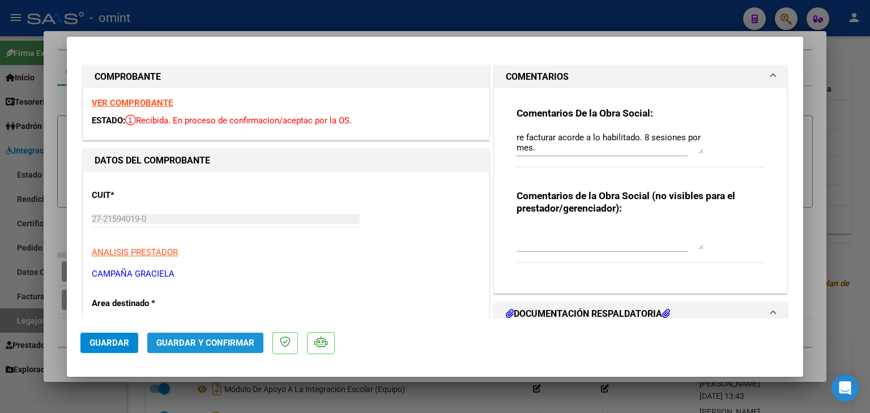
click at [173, 340] on span "Guardar y Confirmar" at bounding box center [205, 343] width 98 height 10
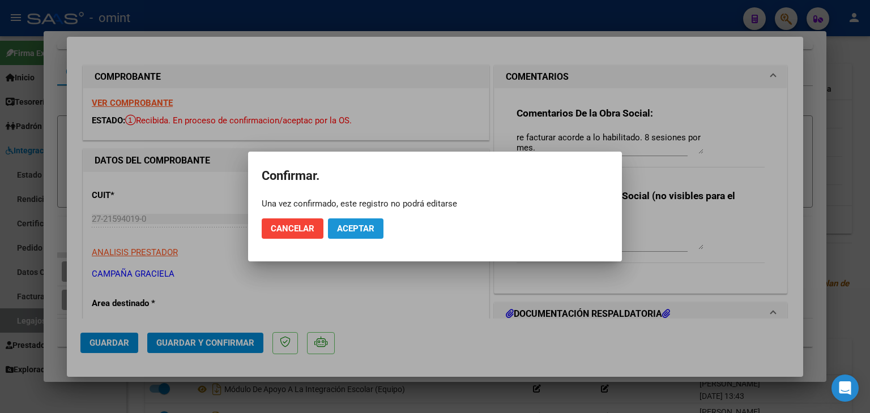
click at [361, 227] on span "Aceptar" at bounding box center [355, 229] width 37 height 10
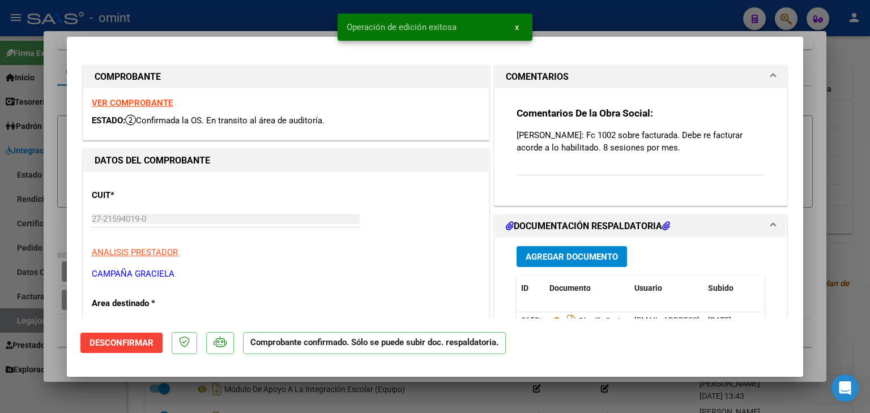
drag, startPoint x: 673, startPoint y: 150, endPoint x: 508, endPoint y: 135, distance: 165.4
click at [508, 135] on div "Comentarios De la Obra Social: [PERSON_NAME]: Fc 1002 sobre facturada. Debe re …" at bounding box center [640, 142] width 265 height 108
copy p "[PERSON_NAME]: Fc 1002 sobre facturada. Debe re facturar acorde a lo habilitado…"
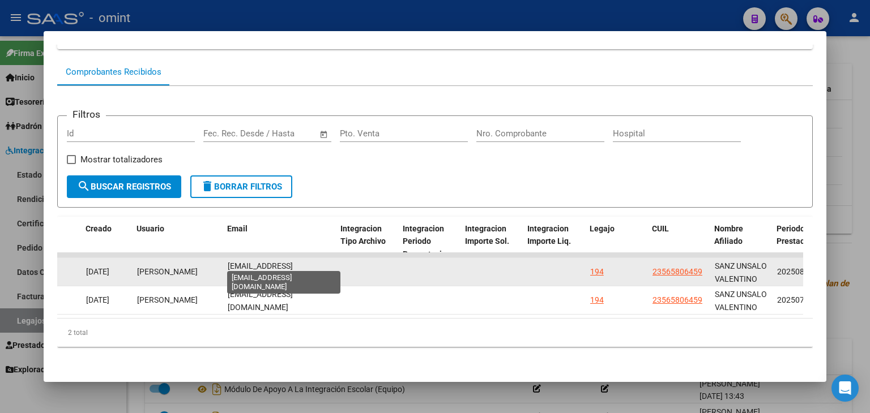
scroll to position [0, 9]
drag, startPoint x: 225, startPoint y: 264, endPoint x: 341, endPoint y: 263, distance: 116.1
click at [341, 263] on div "21690 Integración Factura C: 3 - 1003 $ 98.964,88 [DATE] [DATE] - [DATE] [PERSO…" at bounding box center [14, 272] width 2446 height 28
copy div "[EMAIL_ADDRESS][DOMAIN_NAME]"
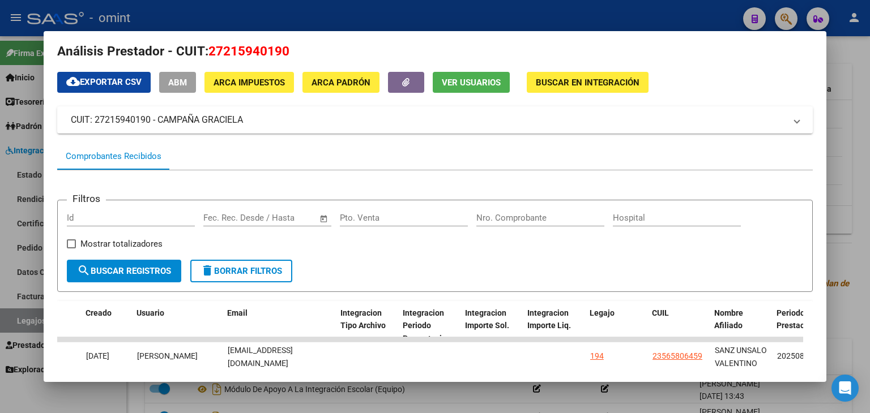
scroll to position [0, 0]
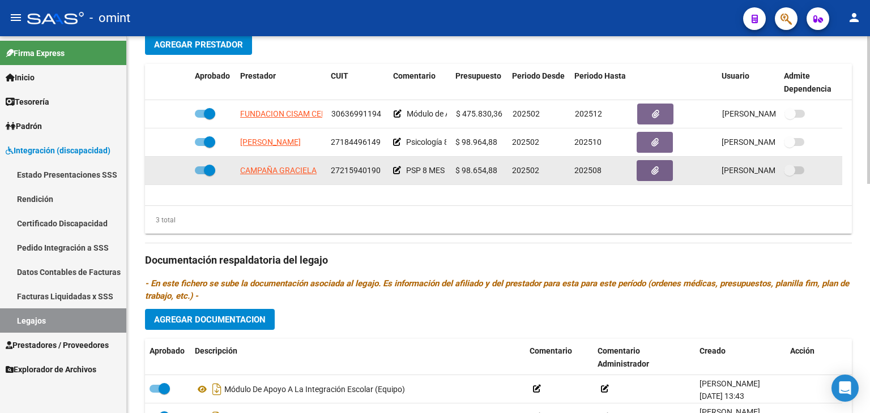
click at [351, 168] on span "27215940190" at bounding box center [356, 170] width 50 height 9
copy span "27215940190"
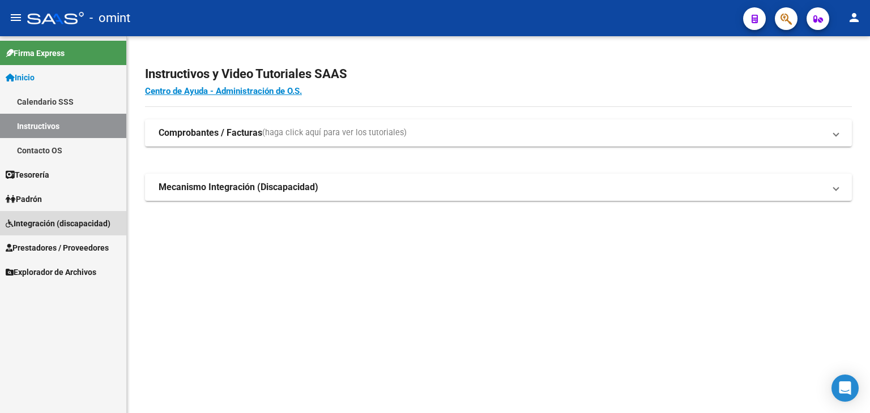
click at [35, 215] on link "Integración (discapacidad)" at bounding box center [63, 223] width 126 height 24
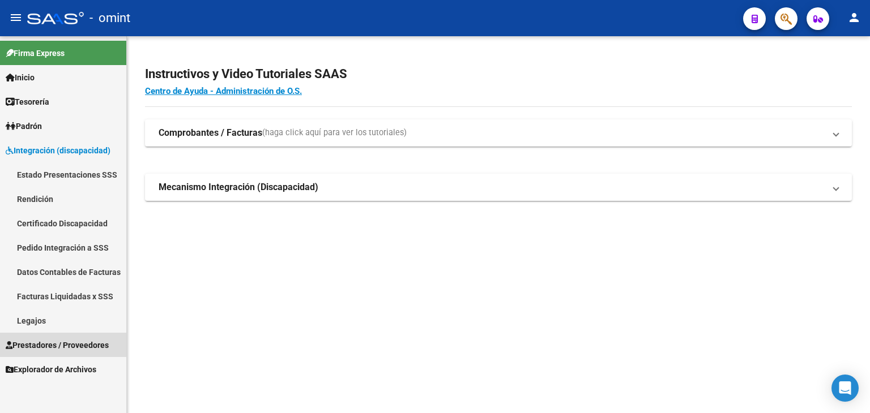
click at [43, 345] on span "Prestadores / Proveedores" at bounding box center [57, 345] width 103 height 12
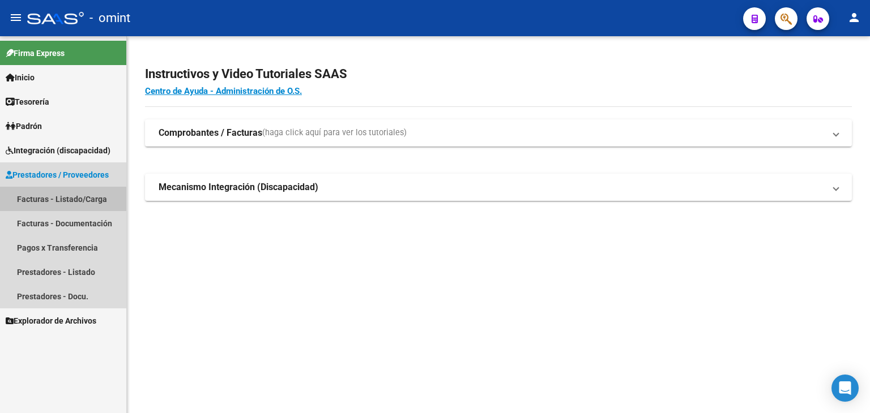
click at [45, 196] on link "Facturas - Listado/Carga" at bounding box center [63, 199] width 126 height 24
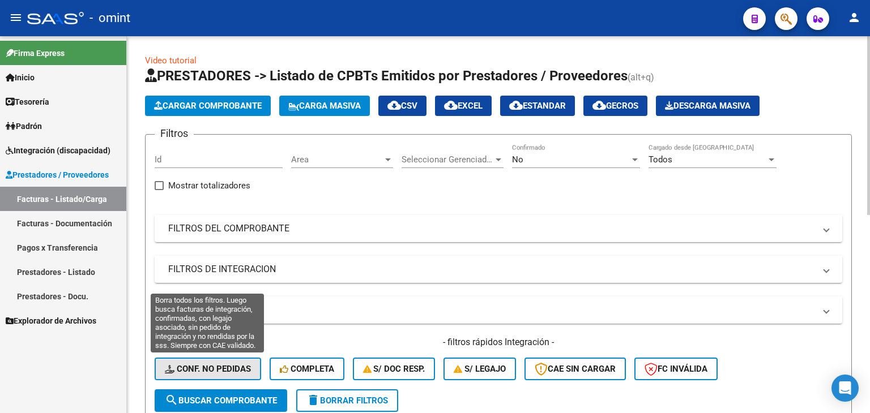
click at [214, 370] on span "Conf. no pedidas" at bounding box center [208, 369] width 86 height 10
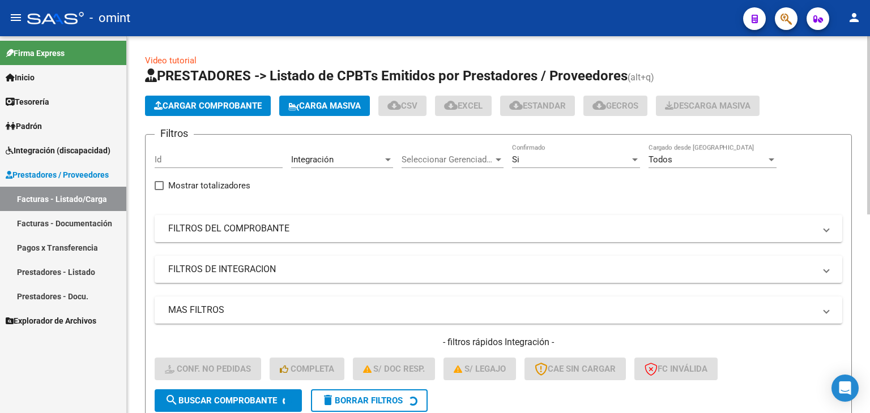
click at [187, 158] on input "Id" at bounding box center [219, 160] width 128 height 10
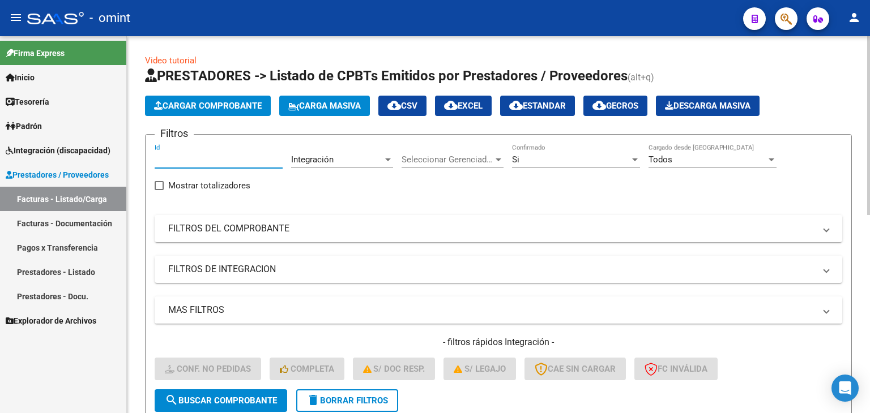
paste input "21690"
type input "21690"
click at [230, 407] on button "search Buscar Comprobante" at bounding box center [221, 401] width 132 height 23
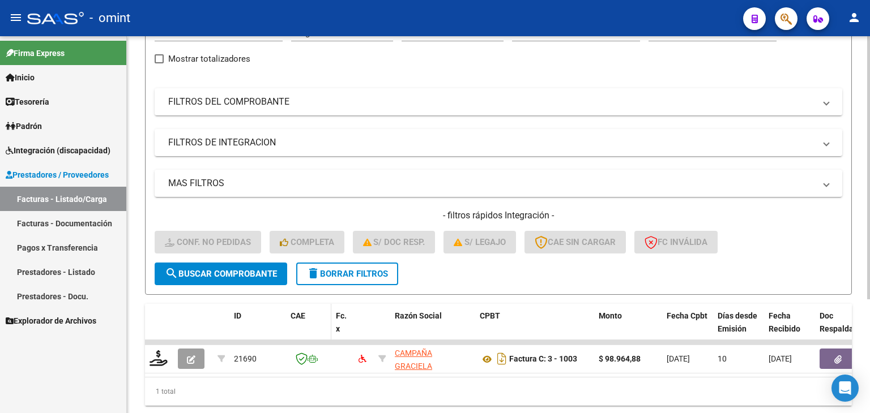
scroll to position [163, 0]
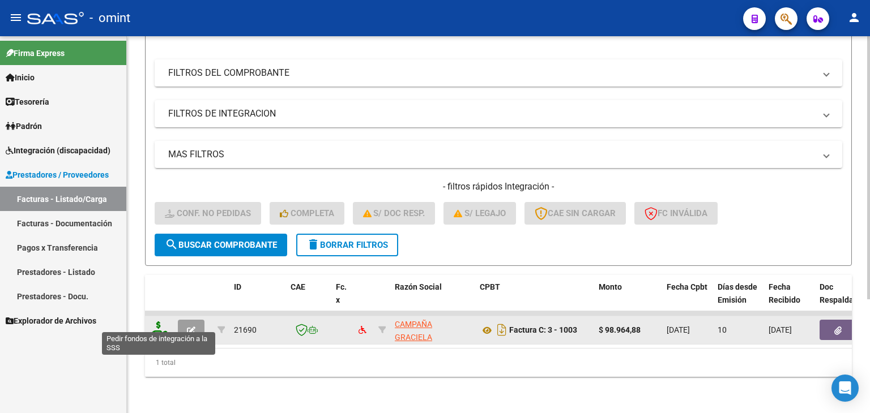
click at [154, 322] on icon at bounding box center [158, 330] width 18 height 16
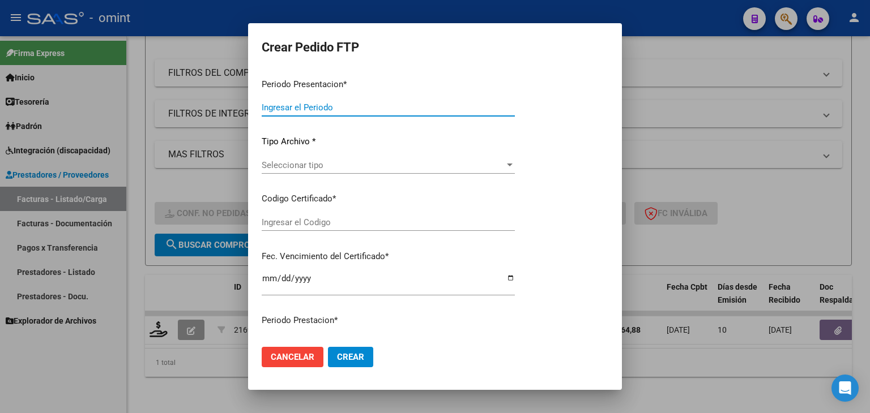
type input "202508"
type input "$ 98.964,88"
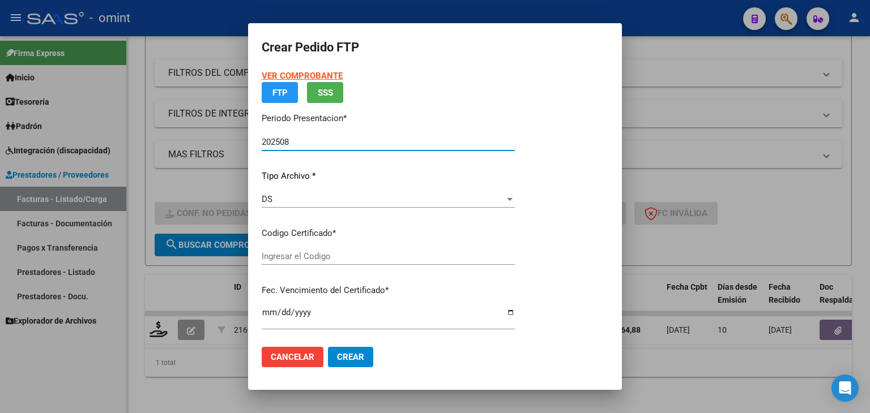
type input "6840086756"
type input "2026-02-25"
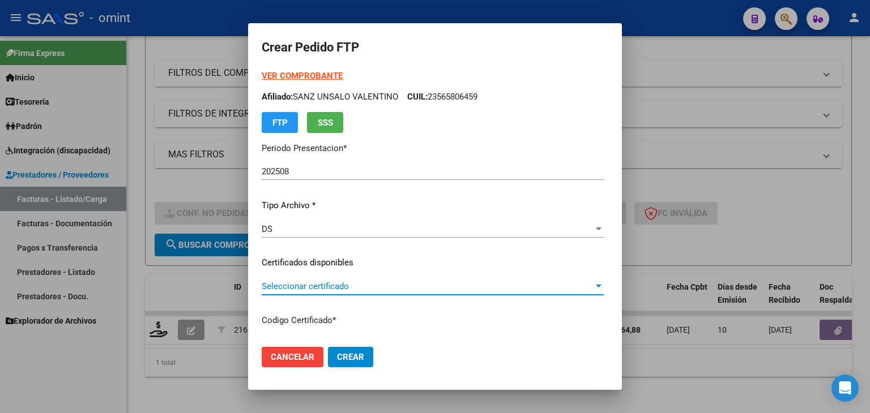
click at [273, 290] on span "Seleccionar certificado" at bounding box center [428, 286] width 332 height 10
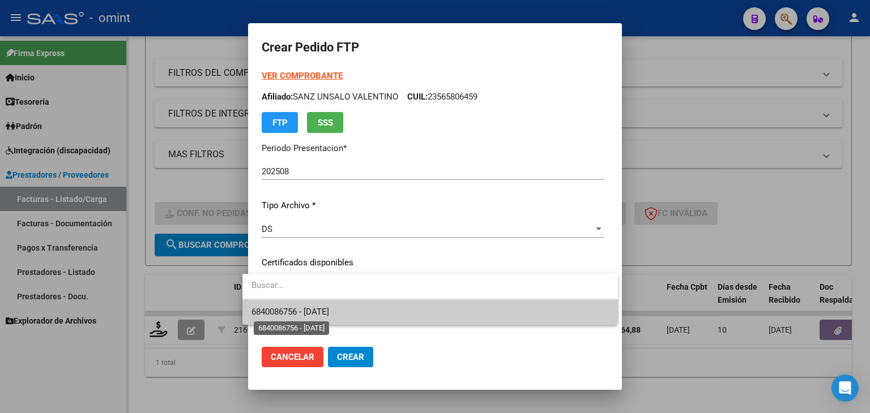
click at [329, 314] on span "6840086756 - 2026-02-25" at bounding box center [290, 312] width 78 height 10
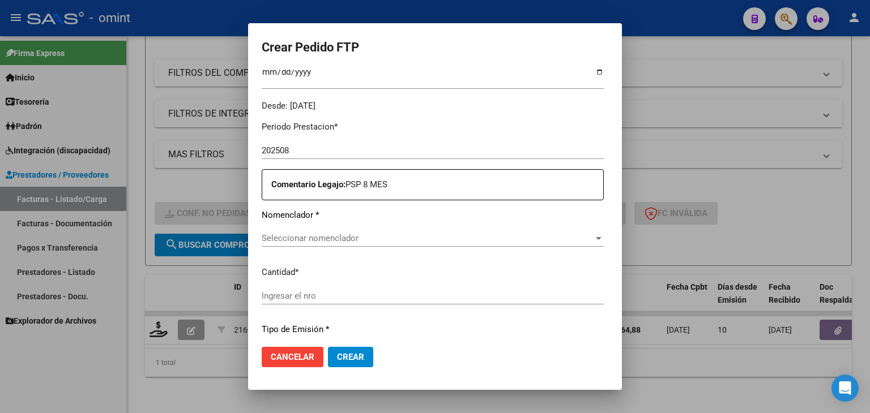
scroll to position [396, 0]
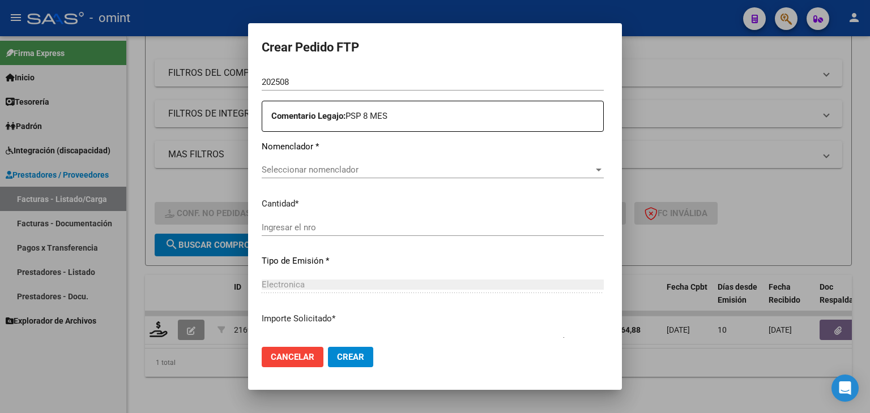
click at [316, 162] on div "Seleccionar nomenclador Seleccionar nomenclador" at bounding box center [433, 169] width 342 height 17
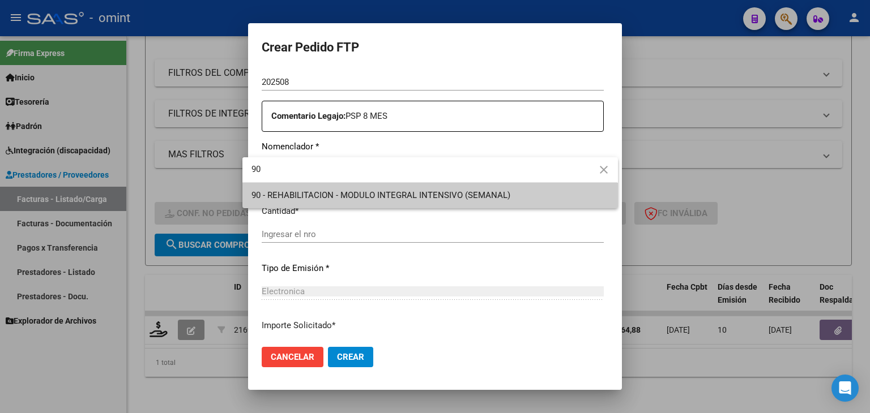
type input "90"
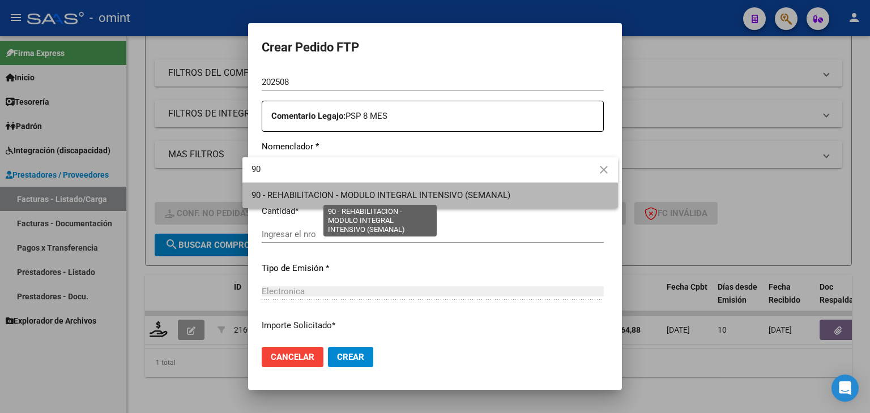
click at [382, 200] on span "90 - REHABILITACION - MODULO INTEGRAL INTENSIVO (SEMANAL)" at bounding box center [380, 195] width 259 height 10
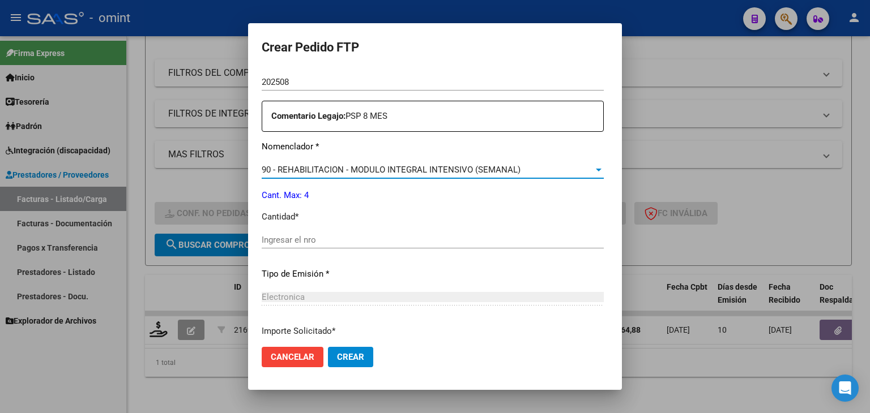
click at [343, 234] on div "Ingresar el nro" at bounding box center [433, 240] width 342 height 17
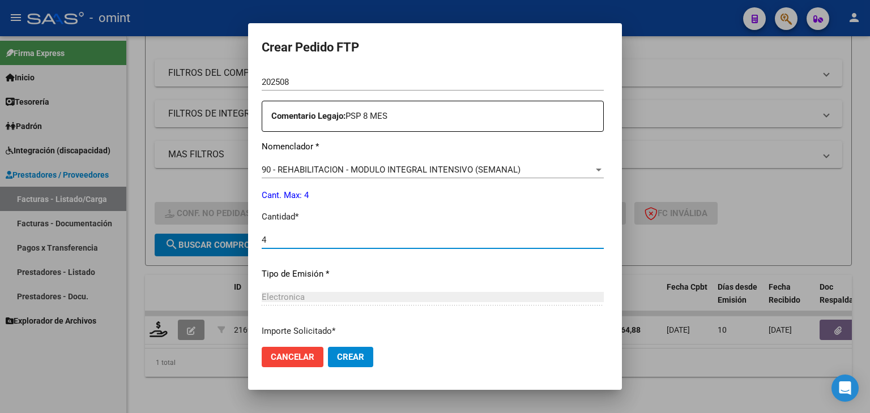
type input "4"
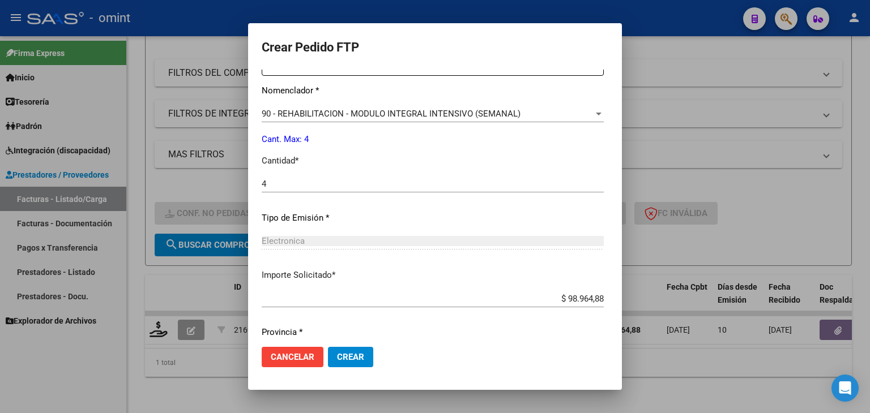
scroll to position [433, 0]
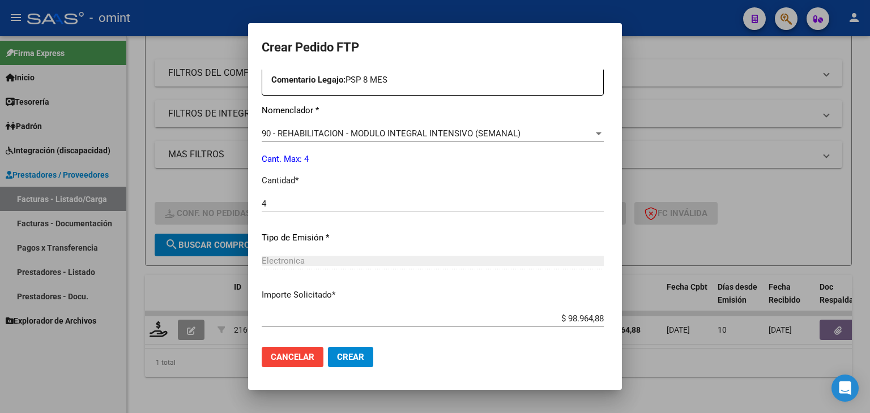
click at [347, 357] on span "Crear" at bounding box center [350, 357] width 27 height 10
click at [343, 358] on span "Crear" at bounding box center [350, 357] width 27 height 10
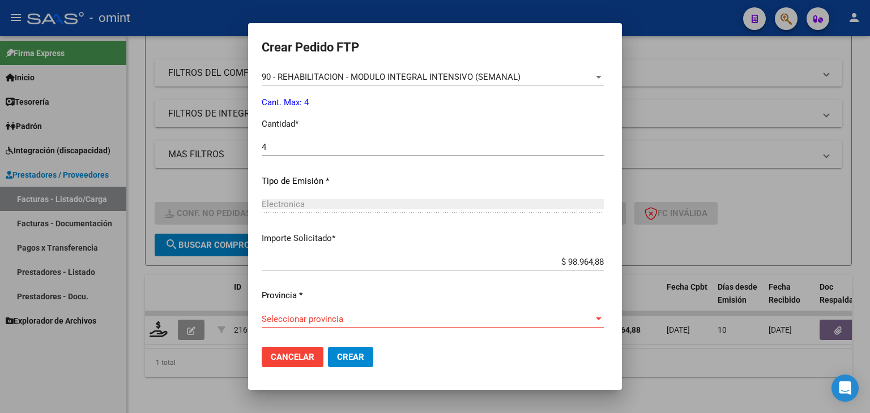
click at [291, 320] on span "Seleccionar provincia" at bounding box center [428, 319] width 332 height 10
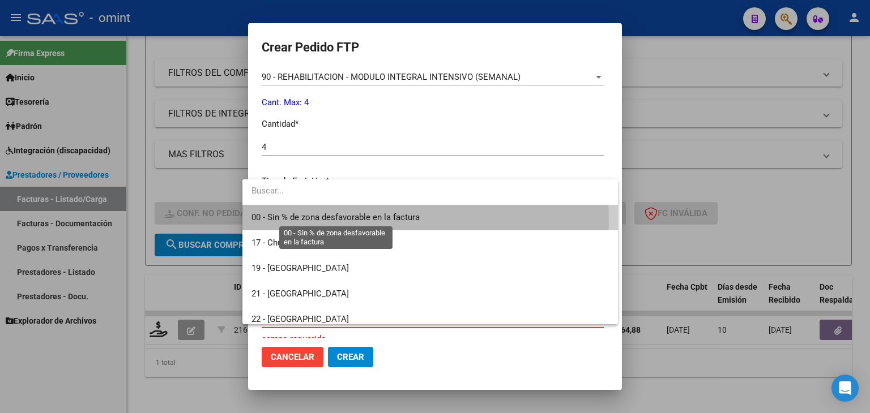
click at [294, 222] on span "00 - Sin % de zona desfavorable en la factura" at bounding box center [335, 217] width 168 height 10
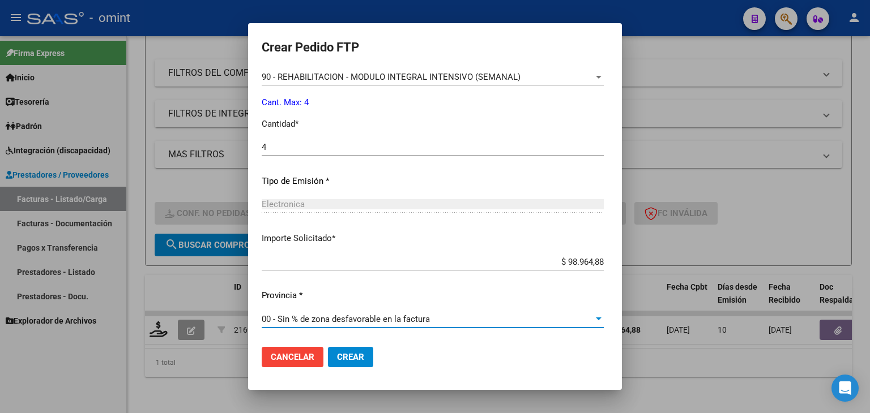
click at [344, 357] on span "Crear" at bounding box center [350, 357] width 27 height 10
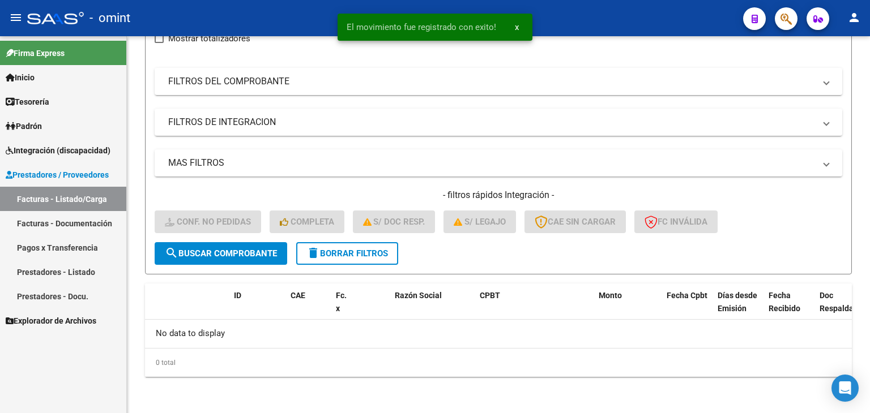
scroll to position [145, 0]
